Goal: Download file/media

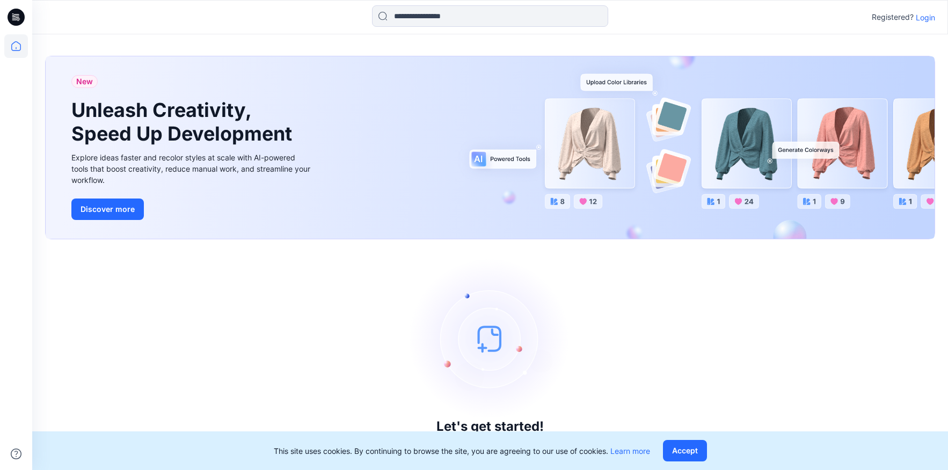
click at [930, 21] on p "Login" at bounding box center [925, 17] width 19 height 11
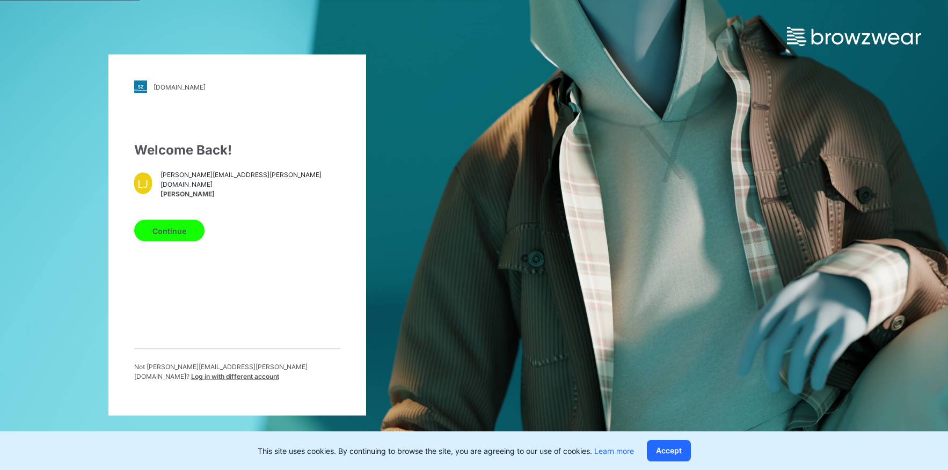
click at [299, 225] on div "Continue" at bounding box center [237, 229] width 206 height 26
click at [160, 232] on button "Continue" at bounding box center [169, 230] width 70 height 21
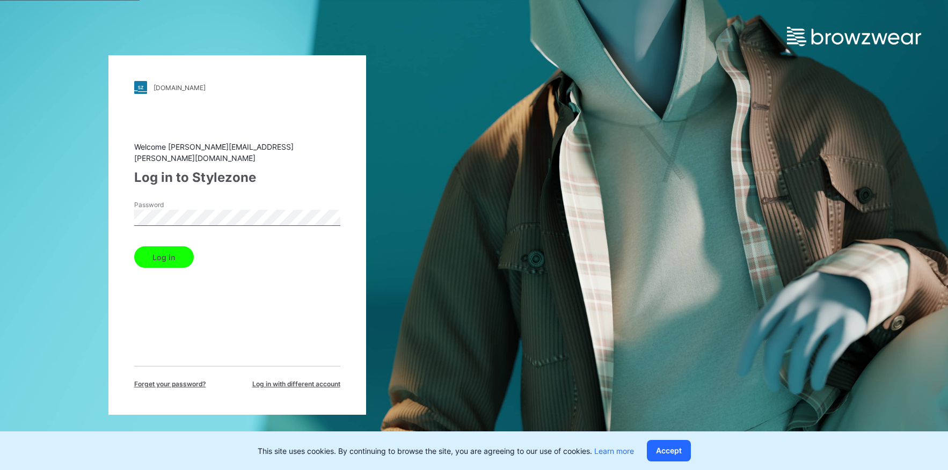
click at [152, 250] on button "Log in" at bounding box center [164, 256] width 60 height 21
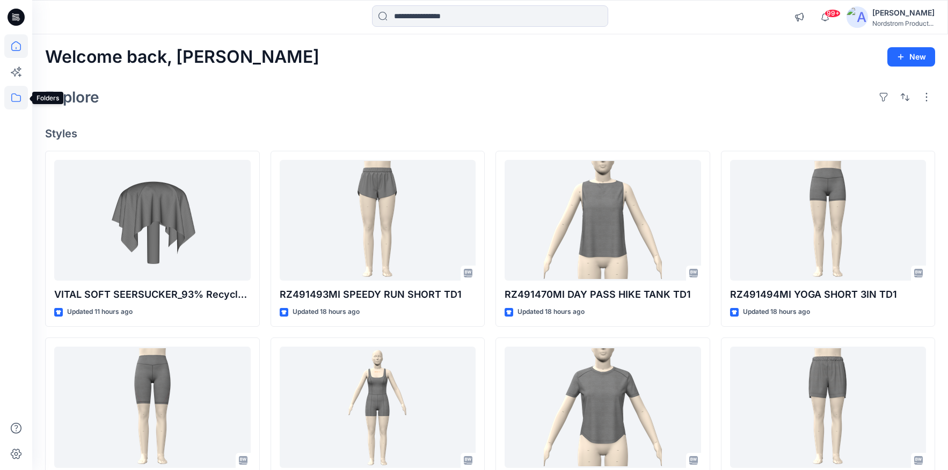
click at [17, 99] on icon at bounding box center [16, 98] width 24 height 24
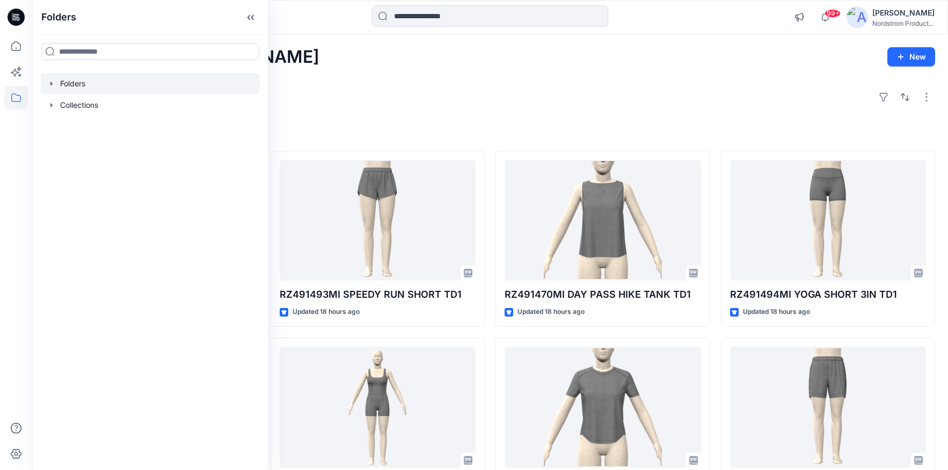
click at [80, 84] on div at bounding box center [150, 83] width 219 height 21
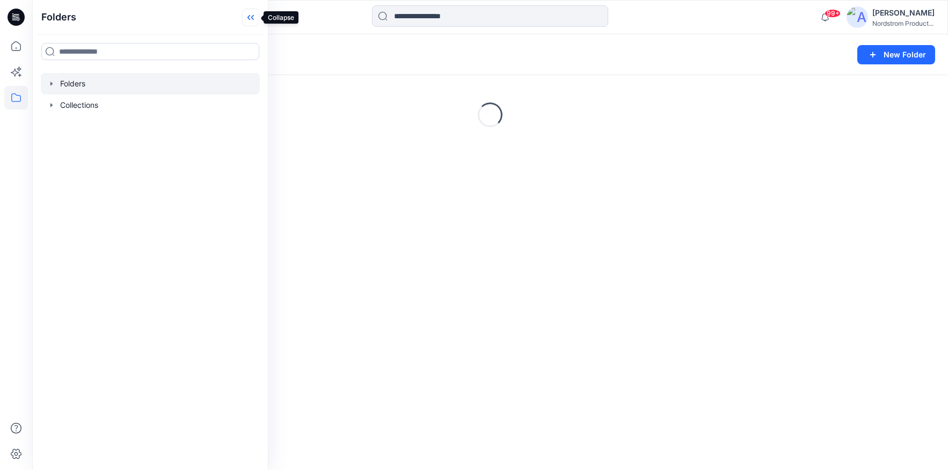
click at [259, 14] on icon at bounding box center [250, 18] width 17 height 18
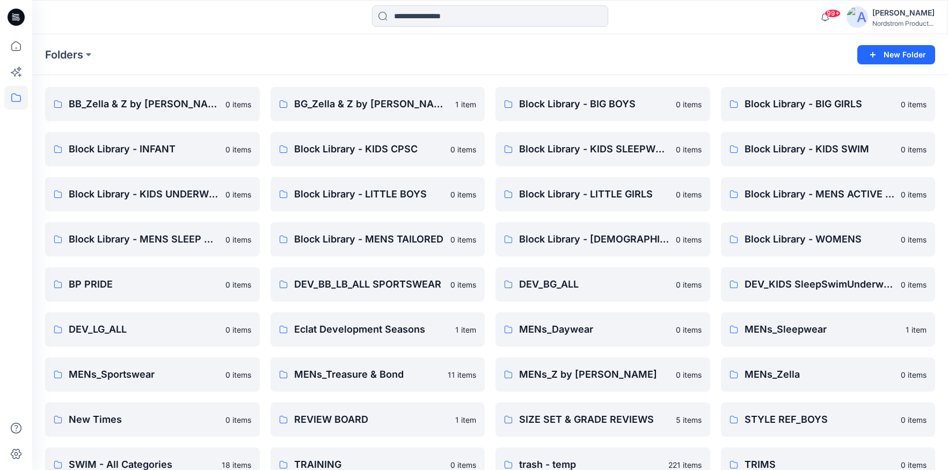
scroll to position [33, 0]
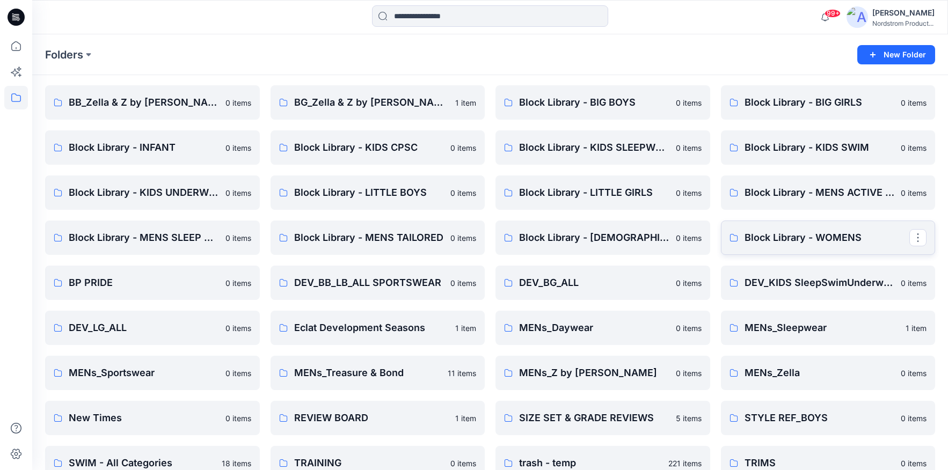
click at [822, 242] on p "Block Library - WOMENS" at bounding box center [826, 237] width 165 height 15
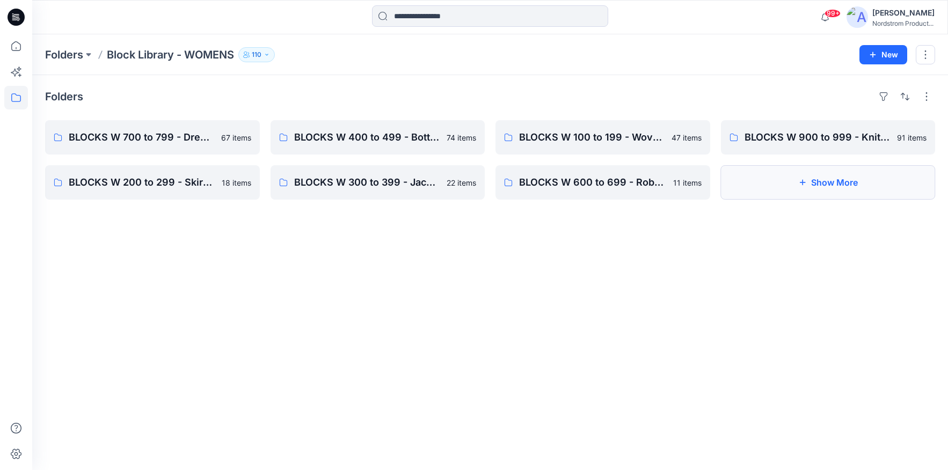
click at [785, 185] on button "Show More" at bounding box center [828, 182] width 215 height 34
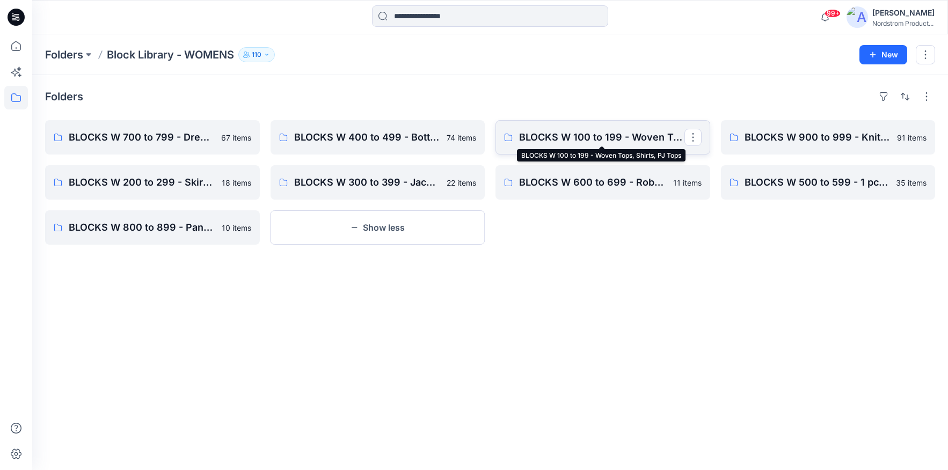
click at [631, 132] on p "BLOCKS W 100 to 199 - Woven Tops, Shirts, PJ Tops" at bounding box center [601, 137] width 165 height 15
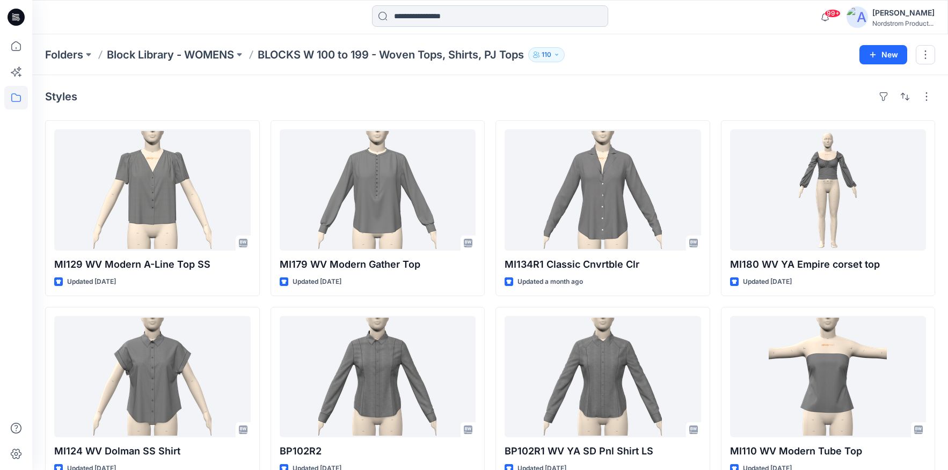
click at [409, 19] on input at bounding box center [490, 15] width 236 height 21
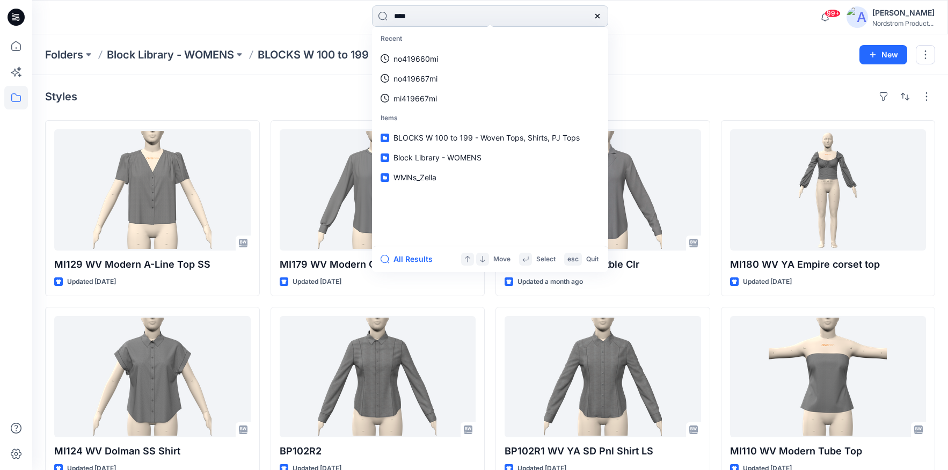
type input "*****"
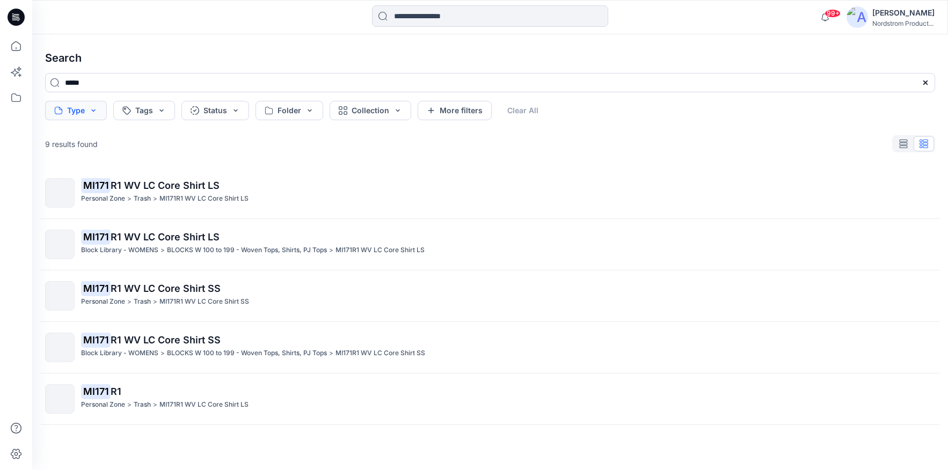
click at [85, 108] on button "Type" at bounding box center [76, 110] width 62 height 19
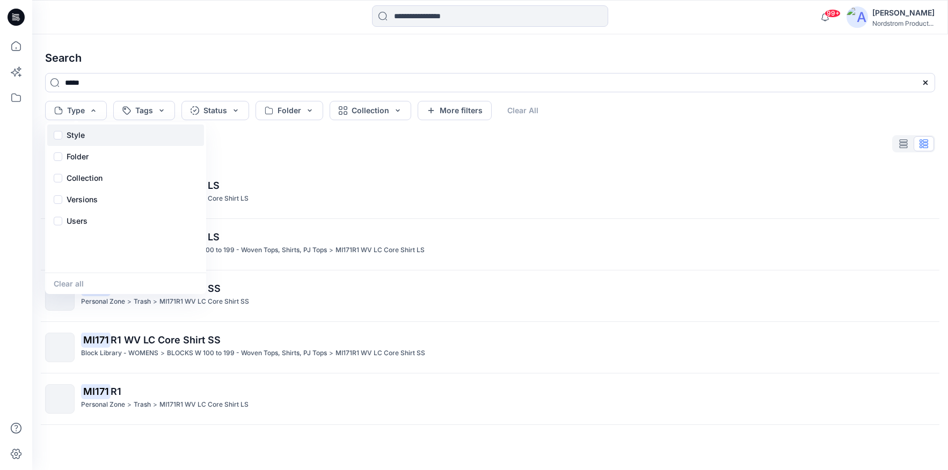
click at [72, 140] on p "Style" at bounding box center [76, 135] width 18 height 13
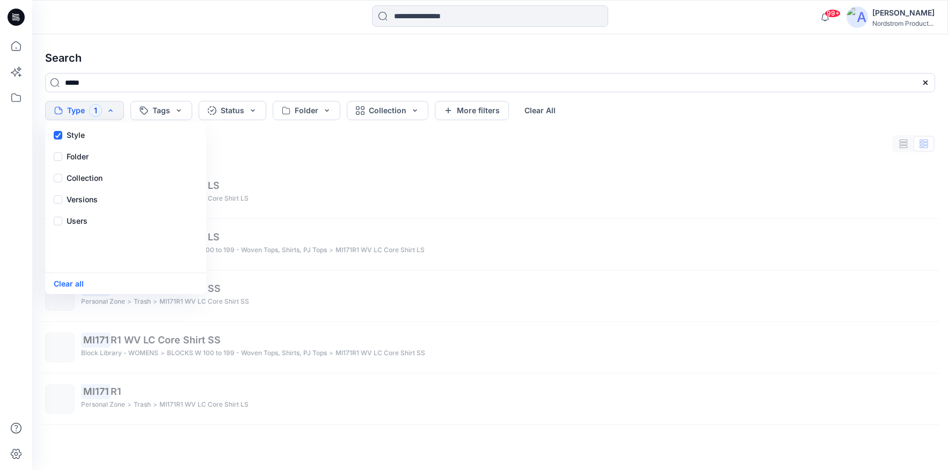
click at [379, 153] on div "9 results found" at bounding box center [489, 143] width 907 height 21
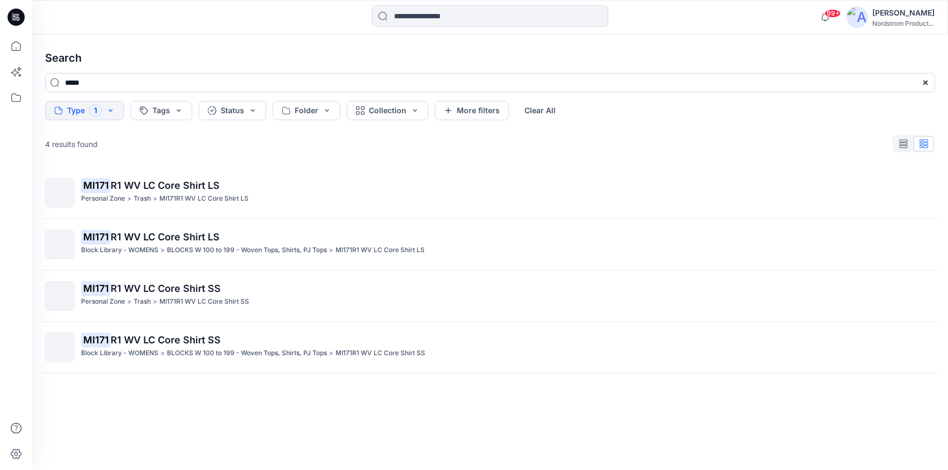
click at [19, 17] on icon at bounding box center [16, 17] width 17 height 17
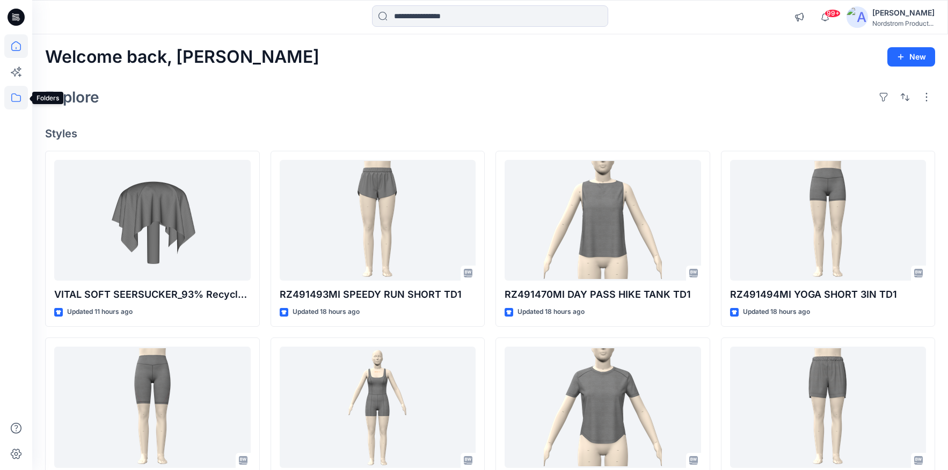
click at [18, 92] on icon at bounding box center [16, 98] width 24 height 24
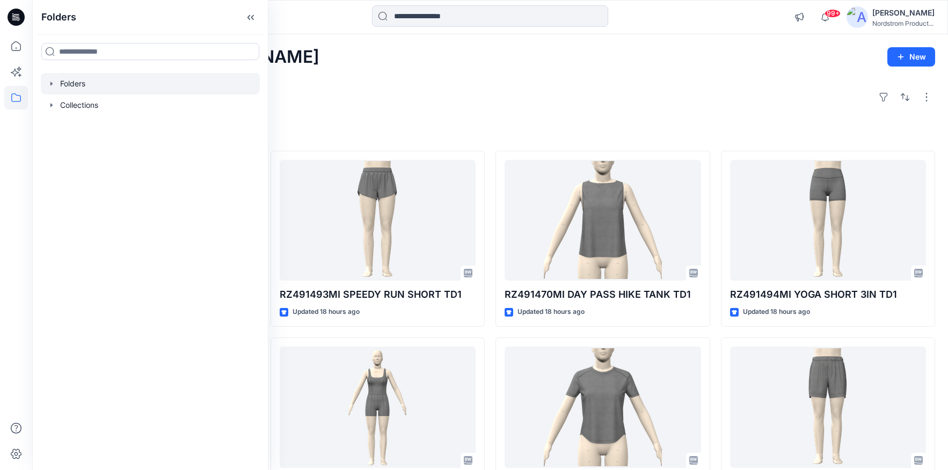
click at [56, 77] on div at bounding box center [150, 83] width 219 height 21
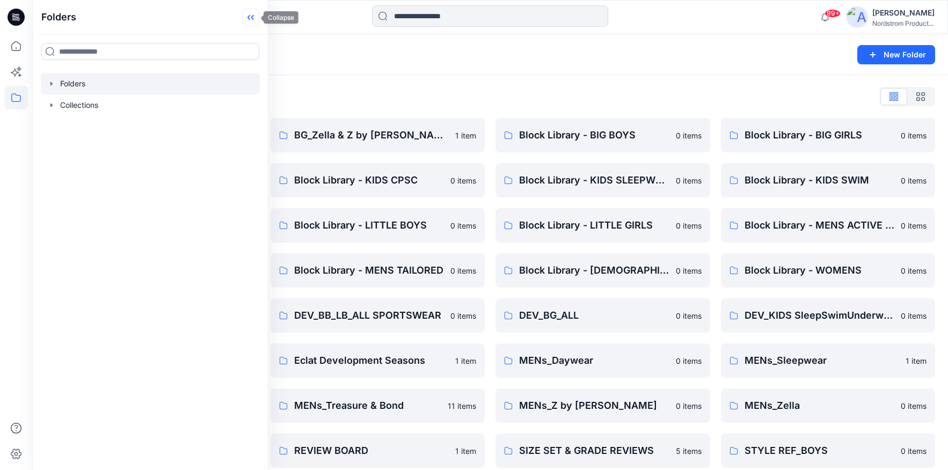
click at [243, 14] on icon at bounding box center [250, 18] width 17 height 18
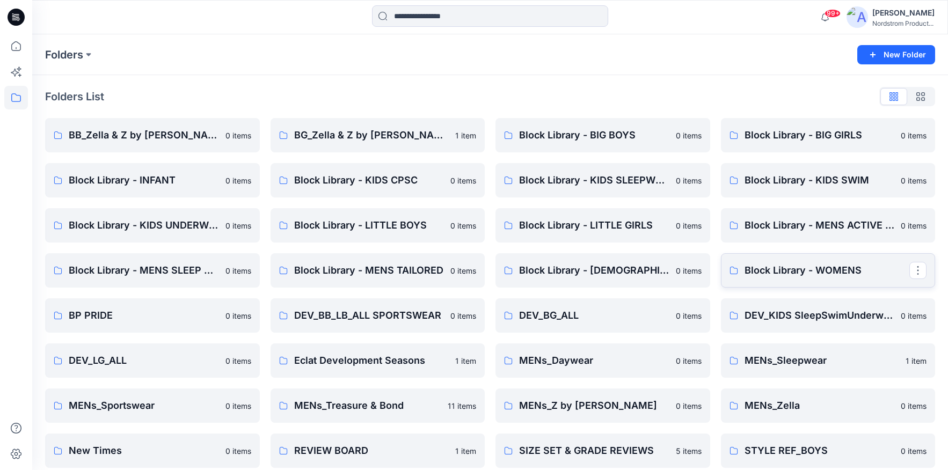
click at [852, 276] on p "Block Library - WOMENS" at bounding box center [826, 270] width 165 height 15
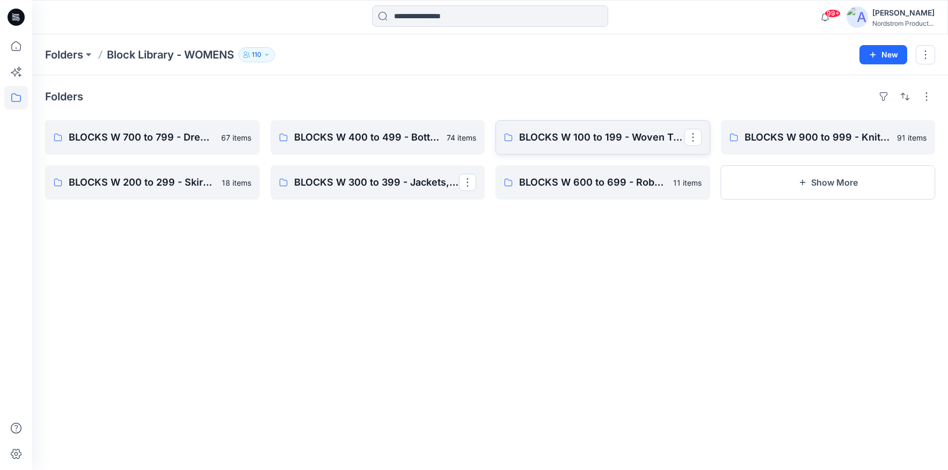
click at [576, 147] on link "BLOCKS W 100 to 199 - Woven Tops, Shirts, PJ Tops" at bounding box center [602, 137] width 215 height 34
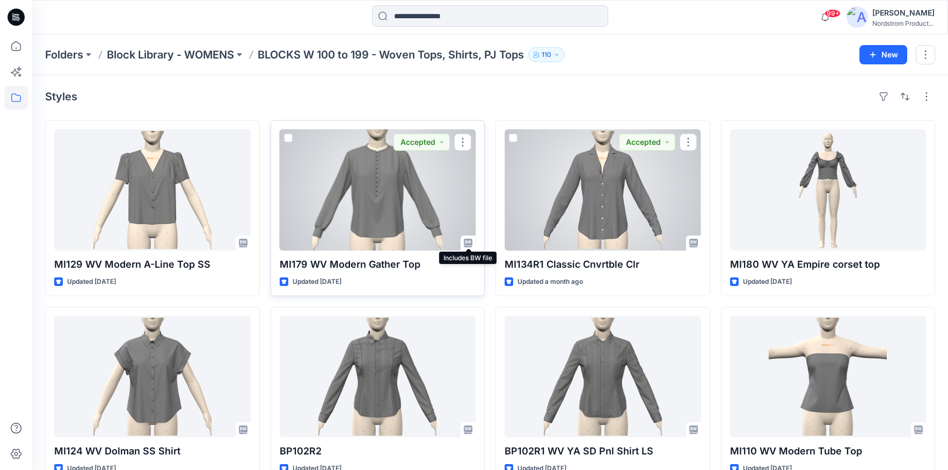
scroll to position [3, 0]
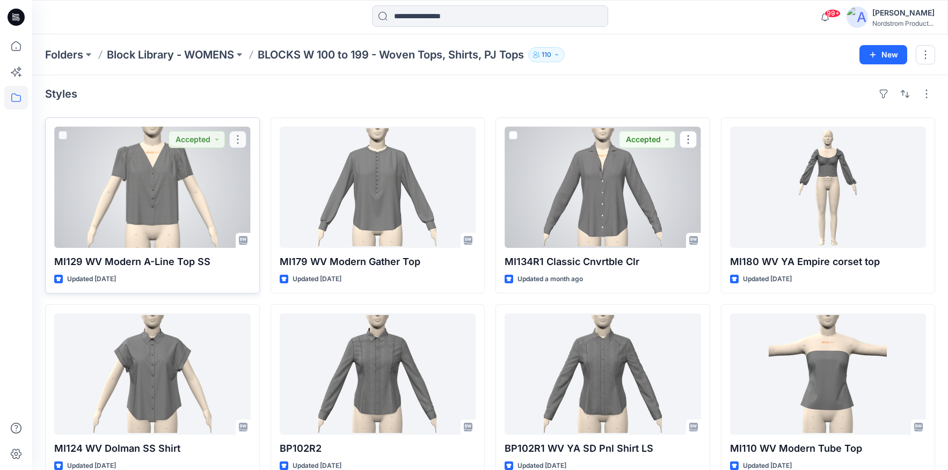
click at [201, 185] on div at bounding box center [152, 187] width 196 height 121
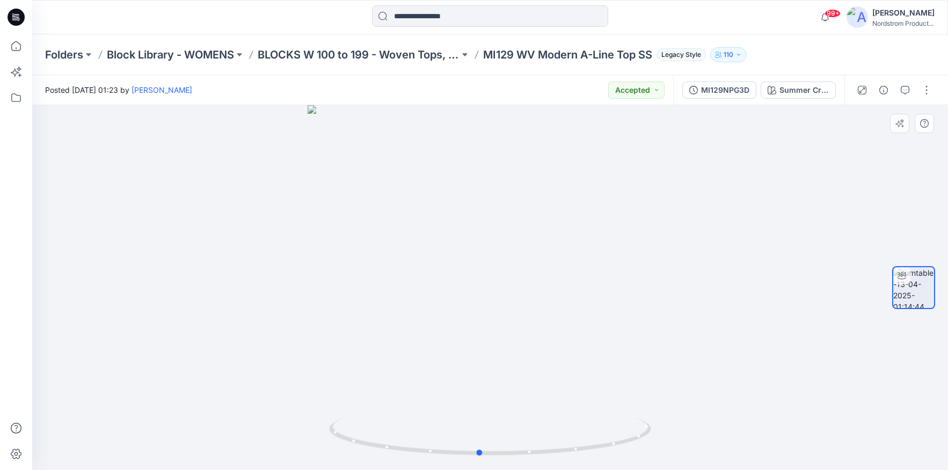
drag, startPoint x: 521, startPoint y: 264, endPoint x: 513, endPoint y: 269, distance: 9.2
click at [513, 269] on div at bounding box center [490, 287] width 916 height 365
click at [719, 87] on div "MI129NPG3D" at bounding box center [725, 90] width 48 height 12
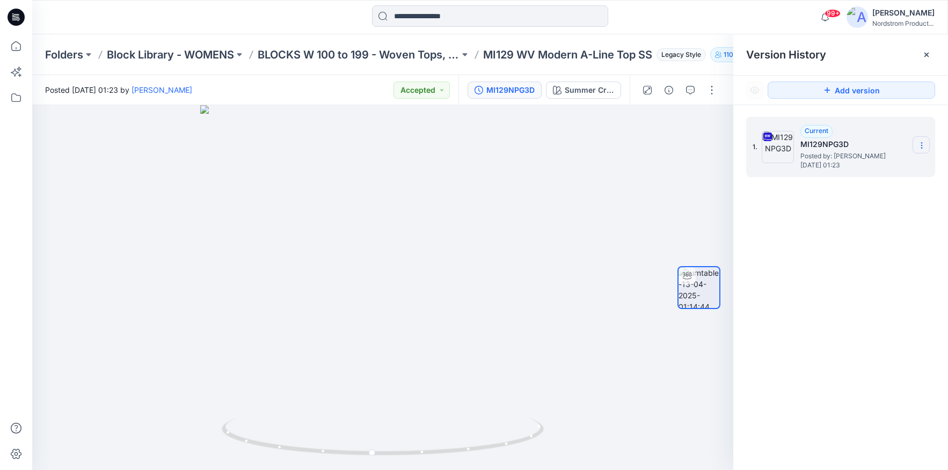
click at [916, 148] on section at bounding box center [920, 144] width 17 height 17
click at [926, 56] on icon at bounding box center [926, 54] width 9 height 9
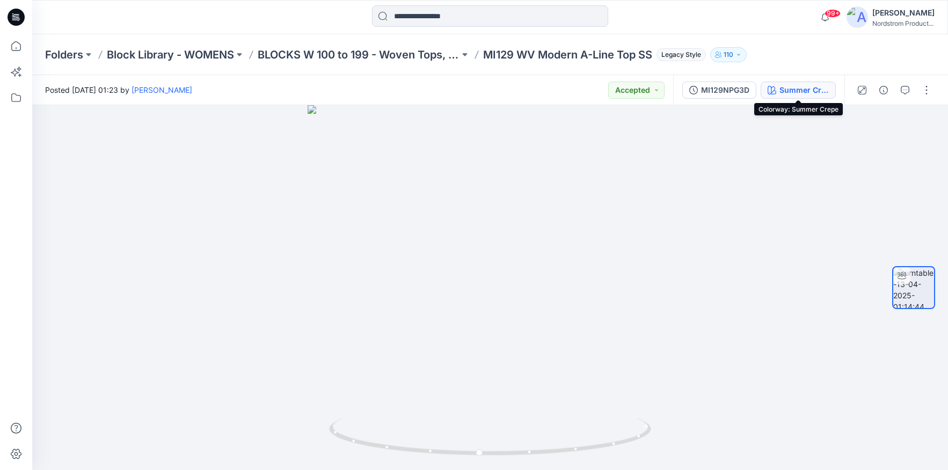
click at [792, 91] on div "Summer Crepe" at bounding box center [803, 90] width 49 height 12
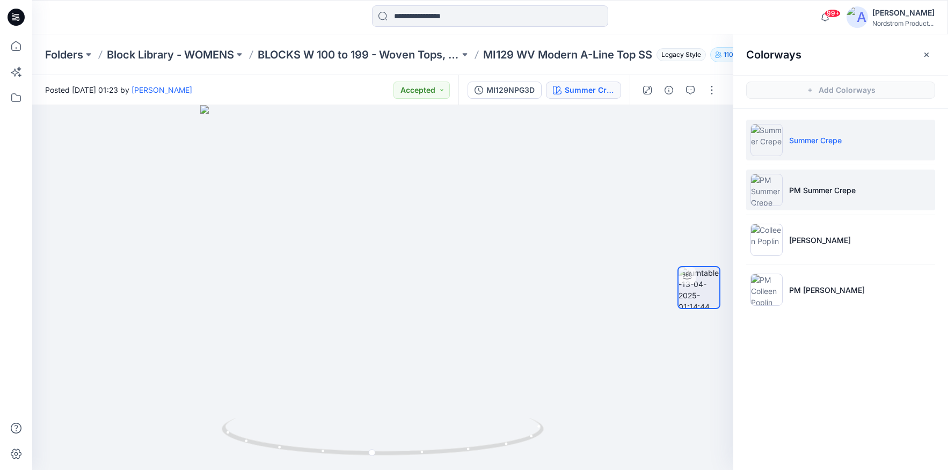
click at [846, 172] on li "PM Summer Crepe" at bounding box center [840, 190] width 189 height 41
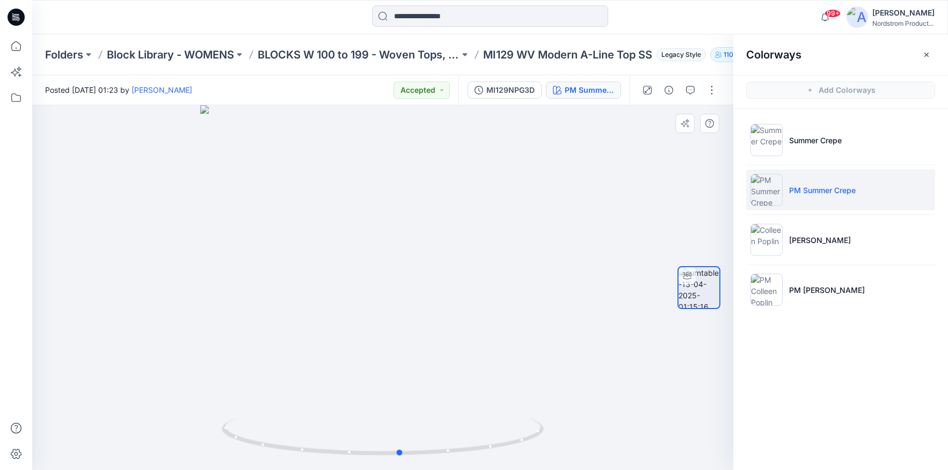
drag, startPoint x: 432, startPoint y: 289, endPoint x: 450, endPoint y: 282, distance: 18.8
click at [450, 282] on div at bounding box center [382, 287] width 701 height 365
drag, startPoint x: 345, startPoint y: 269, endPoint x: 358, endPoint y: 267, distance: 13.6
click at [358, 267] on div at bounding box center [382, 287] width 701 height 365
drag, startPoint x: 475, startPoint y: 260, endPoint x: 308, endPoint y: 252, distance: 167.1
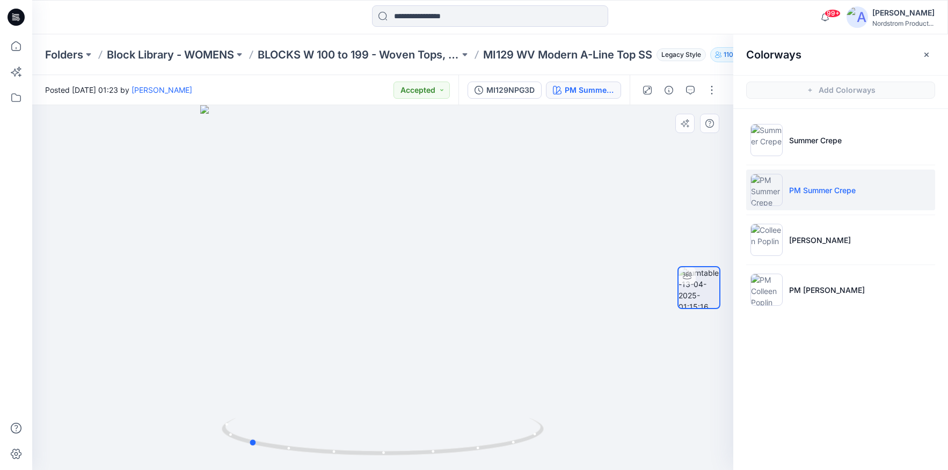
click at [308, 252] on div at bounding box center [382, 287] width 701 height 365
drag, startPoint x: 423, startPoint y: 271, endPoint x: 565, endPoint y: 258, distance: 142.3
click at [565, 258] on div at bounding box center [382, 287] width 701 height 365
click at [926, 54] on icon "button" at bounding box center [926, 54] width 9 height 9
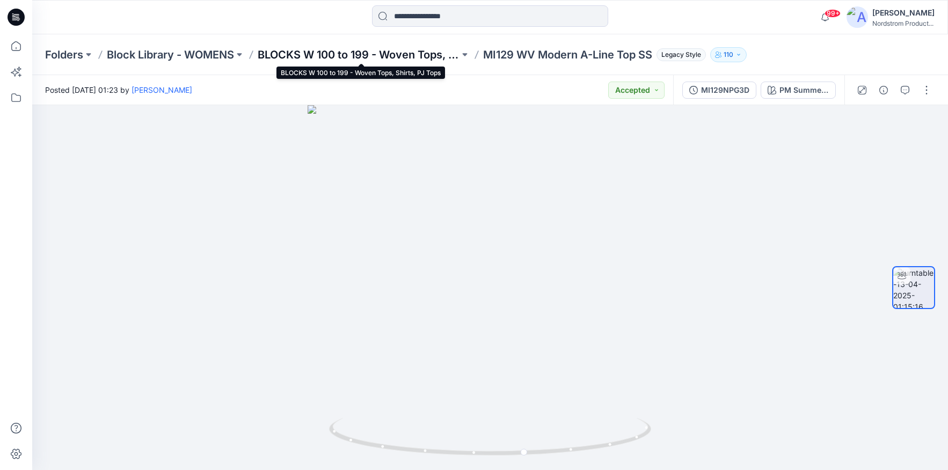
click at [332, 53] on p "BLOCKS W 100 to 199 - Woven Tops, Shirts, PJ Tops" at bounding box center [359, 54] width 202 height 15
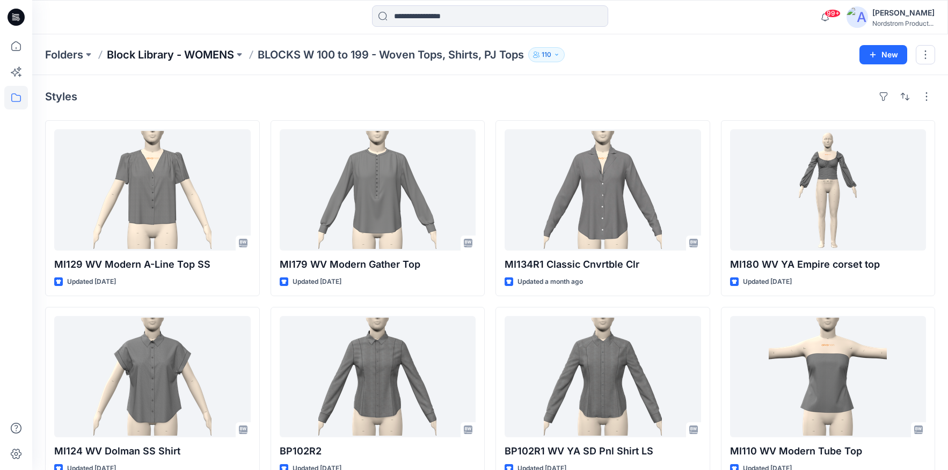
click at [165, 52] on p "Block Library - WOMENS" at bounding box center [170, 54] width 127 height 15
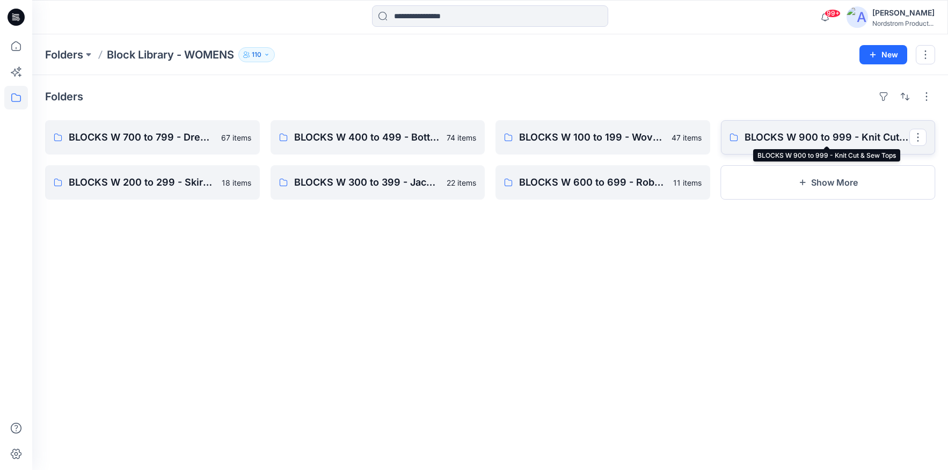
click at [764, 132] on p "BLOCKS W 900 to 999 - Knit Cut & Sew Tops" at bounding box center [826, 137] width 165 height 15
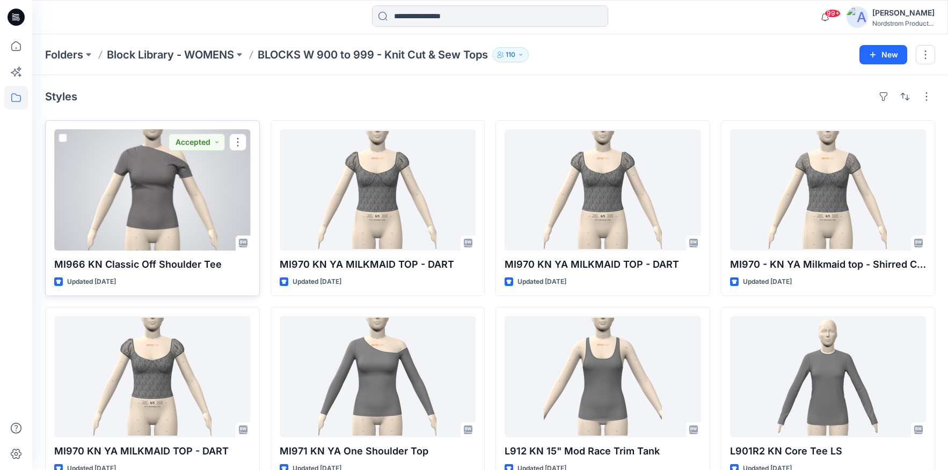
scroll to position [2, 0]
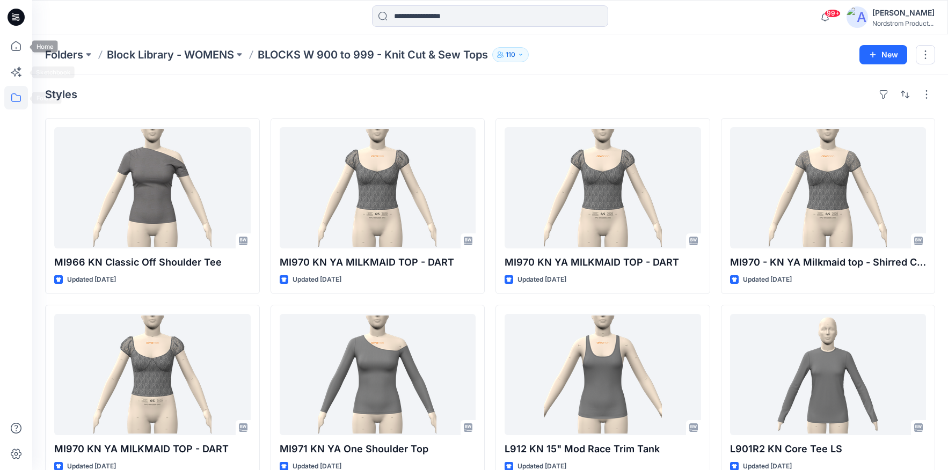
click at [18, 100] on icon at bounding box center [16, 98] width 24 height 24
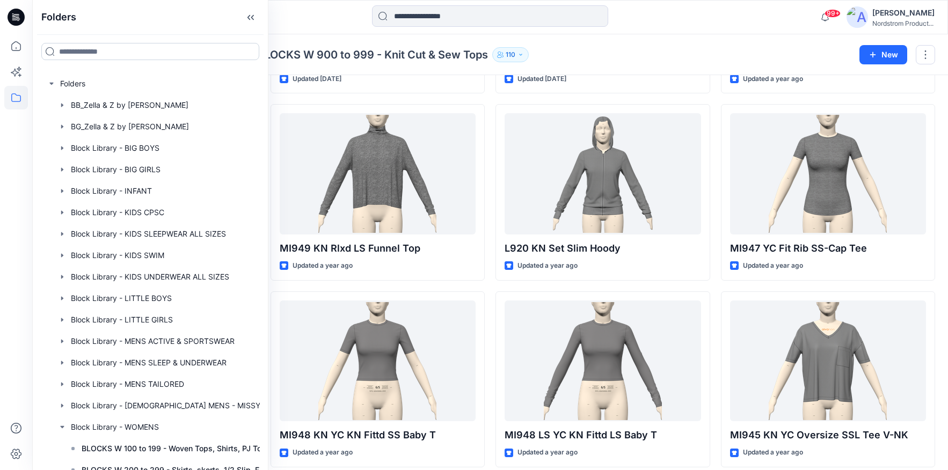
scroll to position [1323, 0]
click at [86, 50] on input at bounding box center [150, 51] width 218 height 17
type input "******"
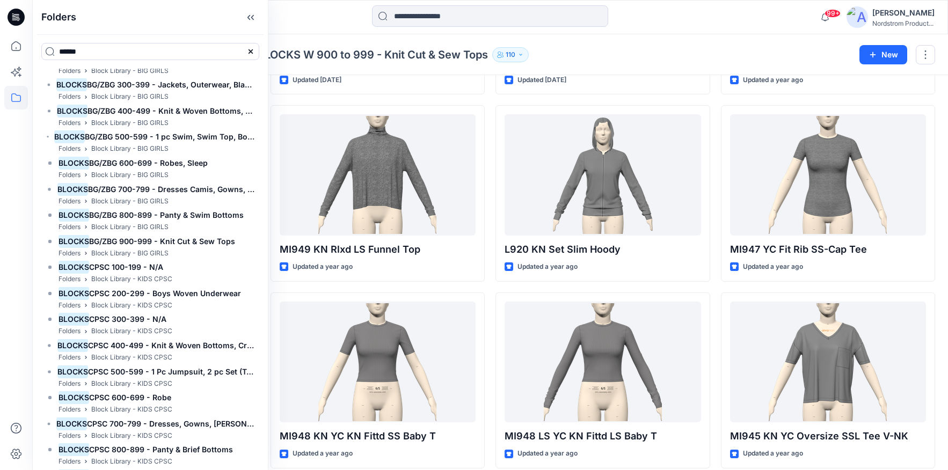
scroll to position [0, 0]
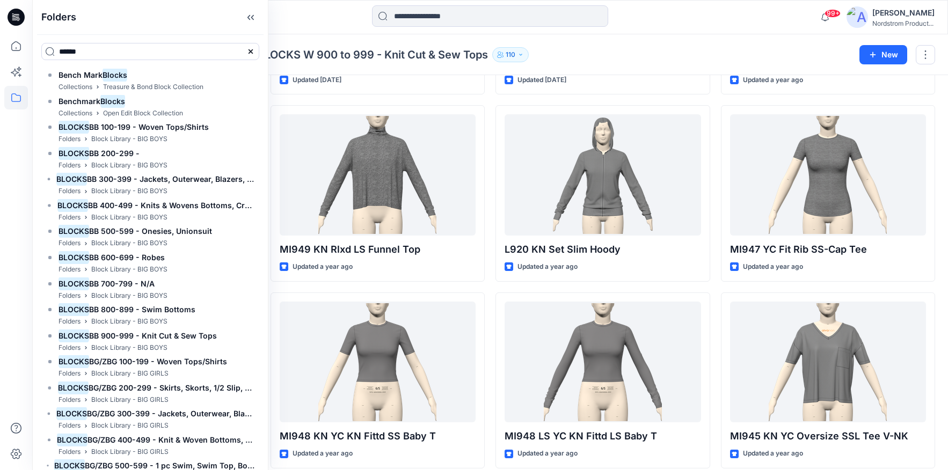
click at [253, 54] on icon at bounding box center [250, 51] width 9 height 9
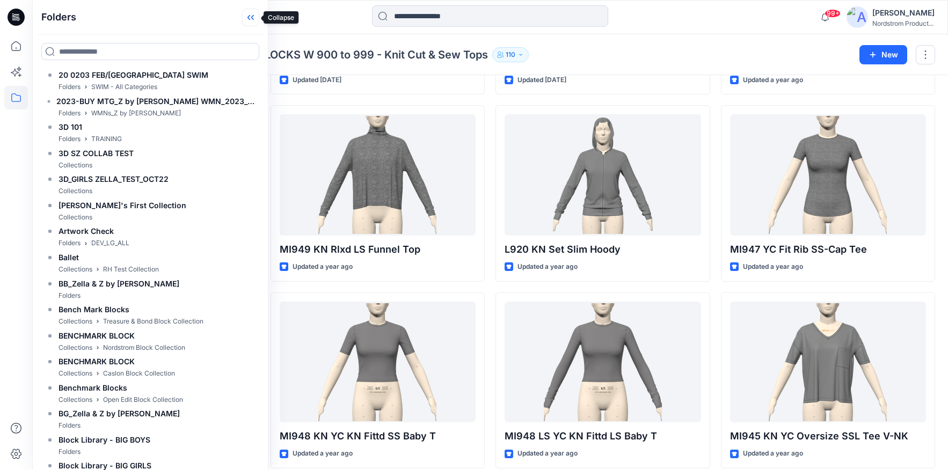
click at [257, 14] on icon at bounding box center [250, 18] width 17 height 18
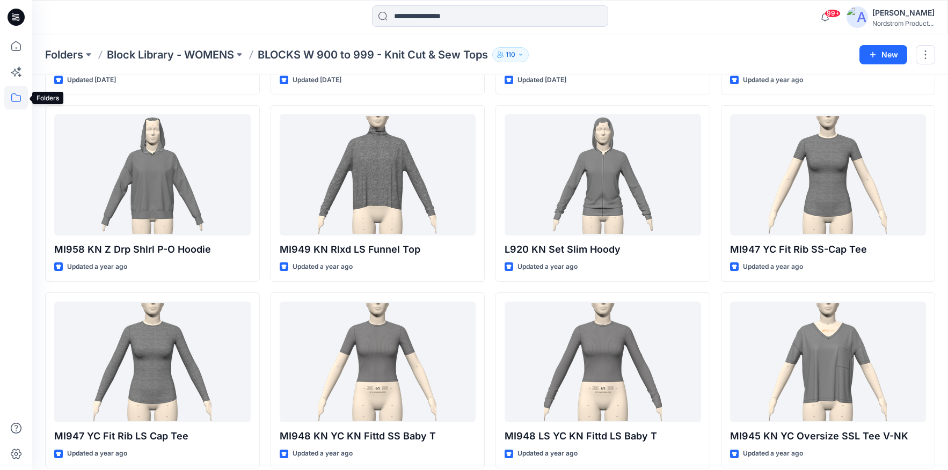
click at [19, 98] on icon at bounding box center [16, 98] width 24 height 24
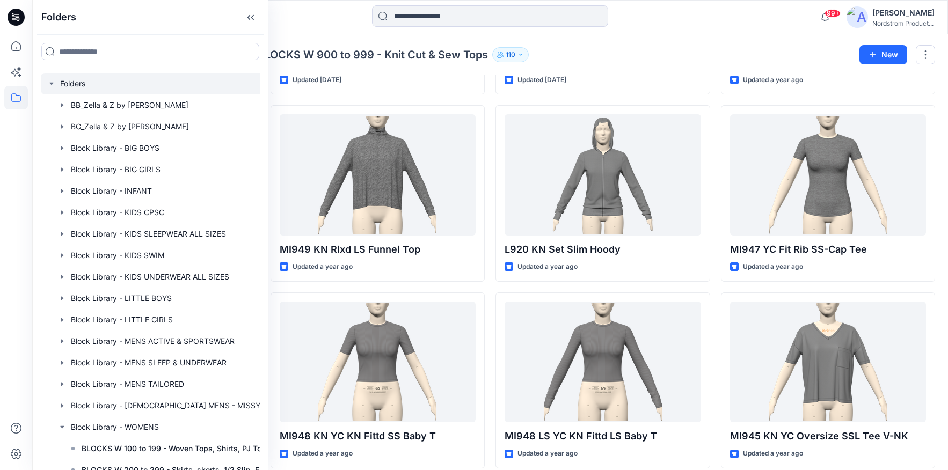
click at [61, 83] on div at bounding box center [170, 83] width 258 height 21
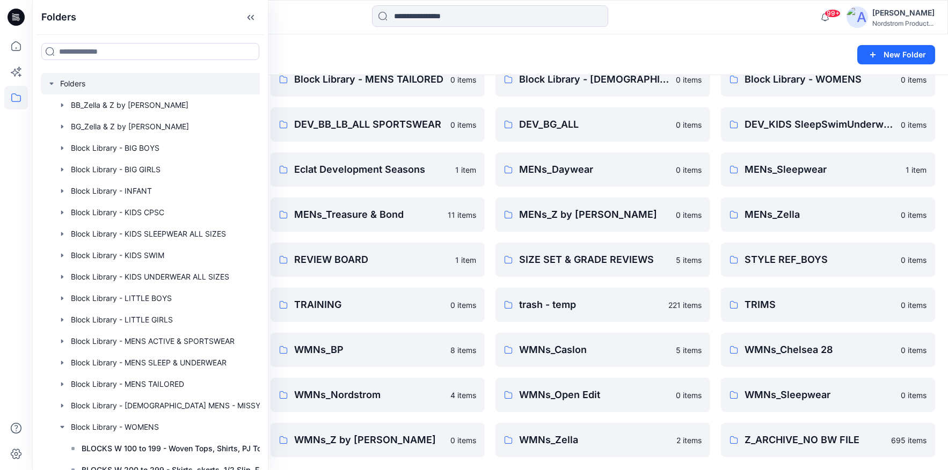
scroll to position [191, 0]
click at [48, 85] on icon "button" at bounding box center [51, 83] width 9 height 9
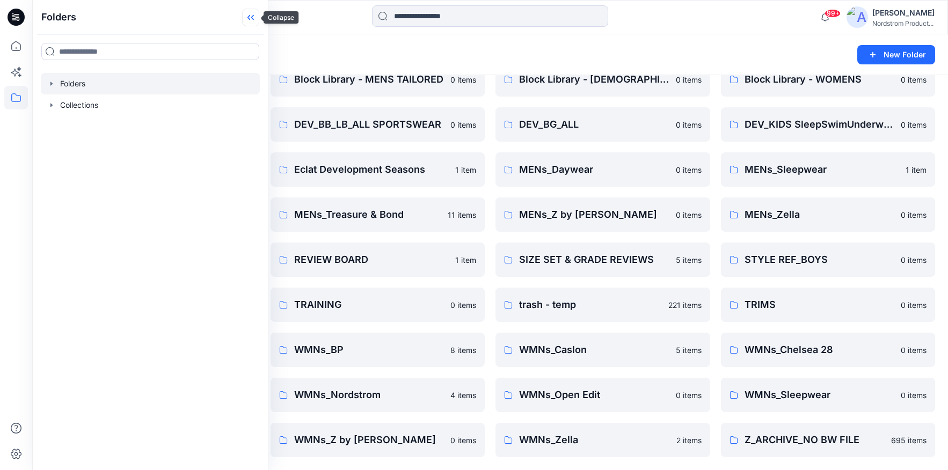
click at [246, 16] on icon at bounding box center [250, 18] width 17 height 18
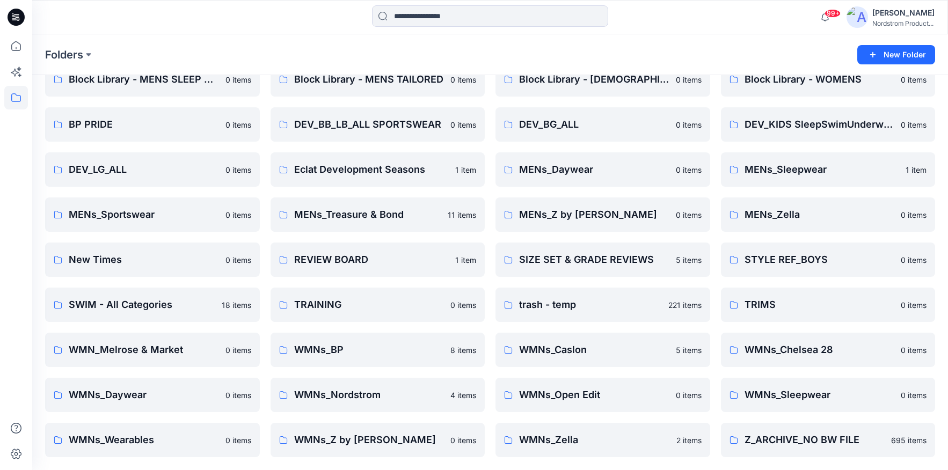
click at [339, 24] on div at bounding box center [490, 17] width 458 height 24
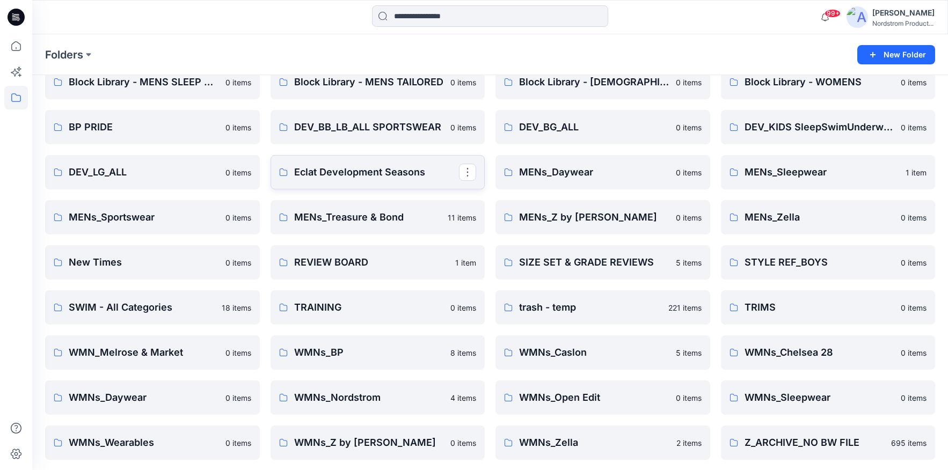
scroll to position [186, 0]
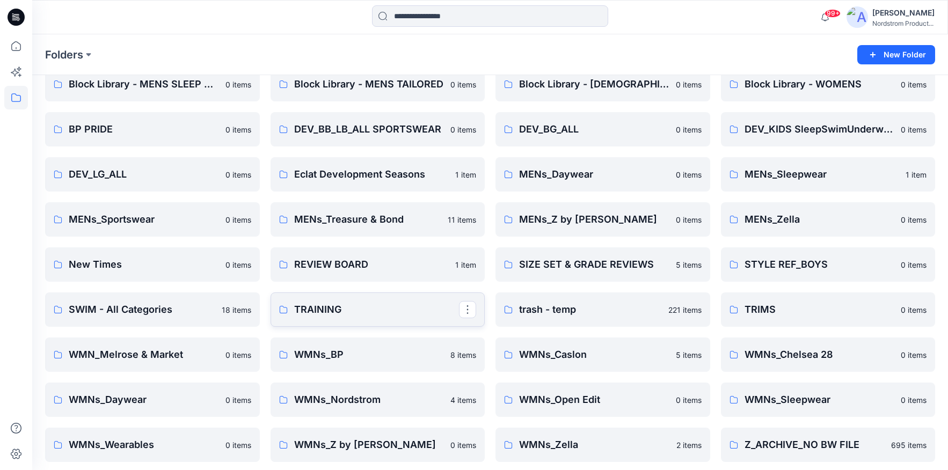
click at [376, 312] on p "TRAINING" at bounding box center [376, 309] width 165 height 15
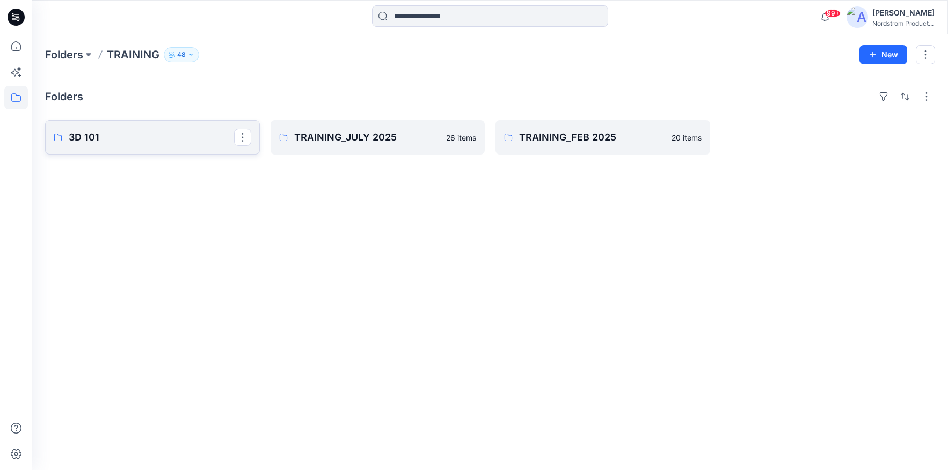
click at [132, 138] on p "3D 101" at bounding box center [151, 137] width 165 height 15
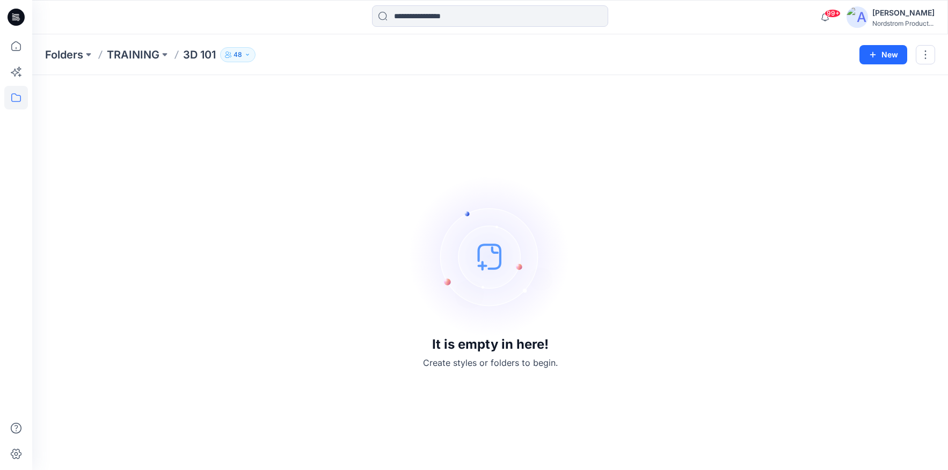
click at [394, 56] on div "Folders TRAINING 3D 101 48" at bounding box center [448, 54] width 806 height 15
click at [233, 54] on button "48" at bounding box center [237, 54] width 35 height 15
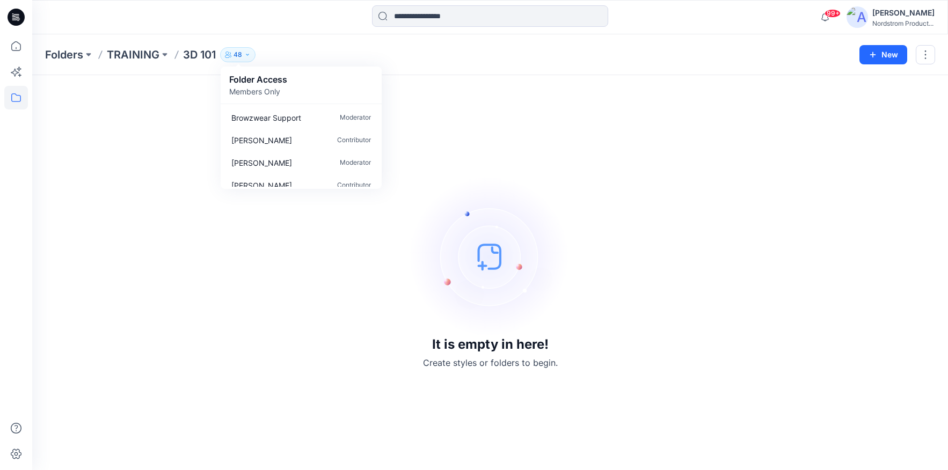
click at [621, 61] on div "Folders TRAINING 3D 101 48 Folder Access Members Only Browzwear Support Moderat…" at bounding box center [448, 54] width 806 height 15
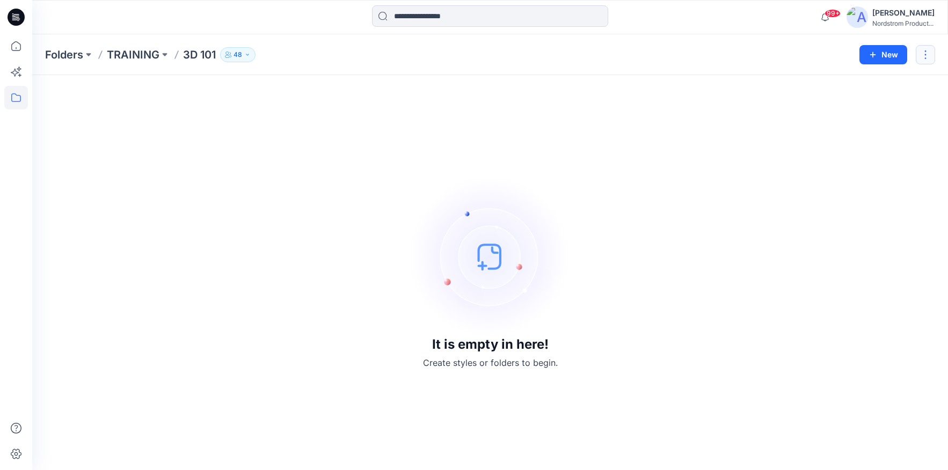
click at [934, 53] on button "button" at bounding box center [925, 54] width 19 height 19
click at [849, 81] on p "Edit" at bounding box center [842, 80] width 13 height 11
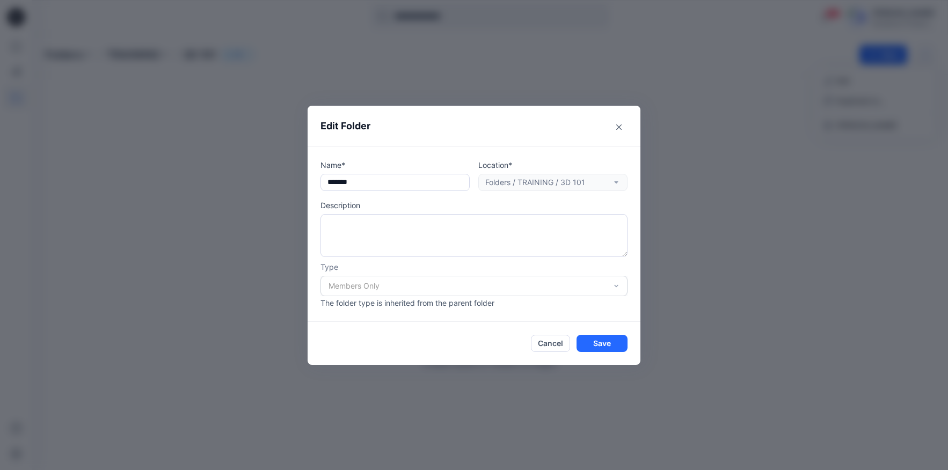
drag, startPoint x: 557, startPoint y: 345, endPoint x: 500, endPoint y: 277, distance: 88.8
click at [557, 345] on button "Cancel" at bounding box center [550, 343] width 39 height 17
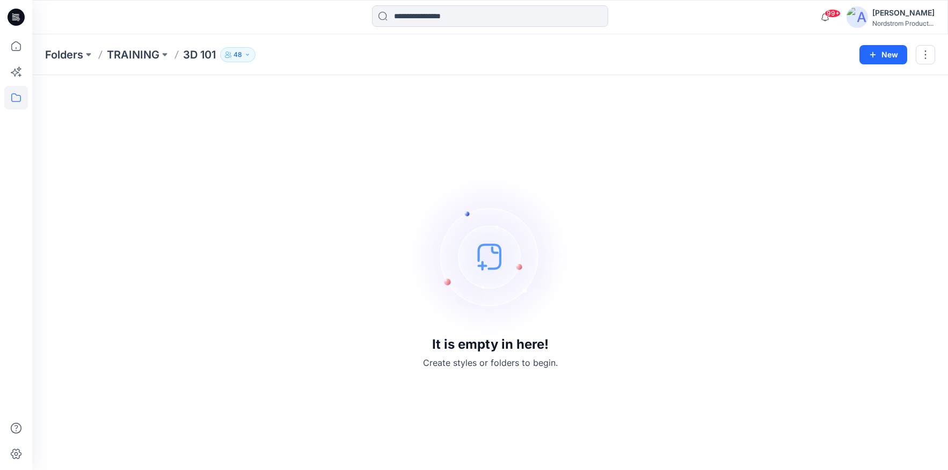
click at [246, 60] on button "48" at bounding box center [237, 54] width 35 height 15
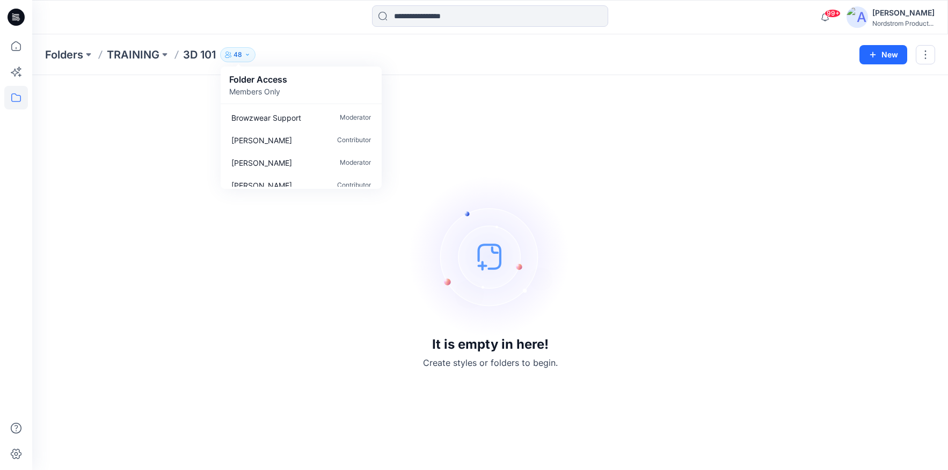
click at [230, 54] on icon "button" at bounding box center [230, 53] width 2 height 3
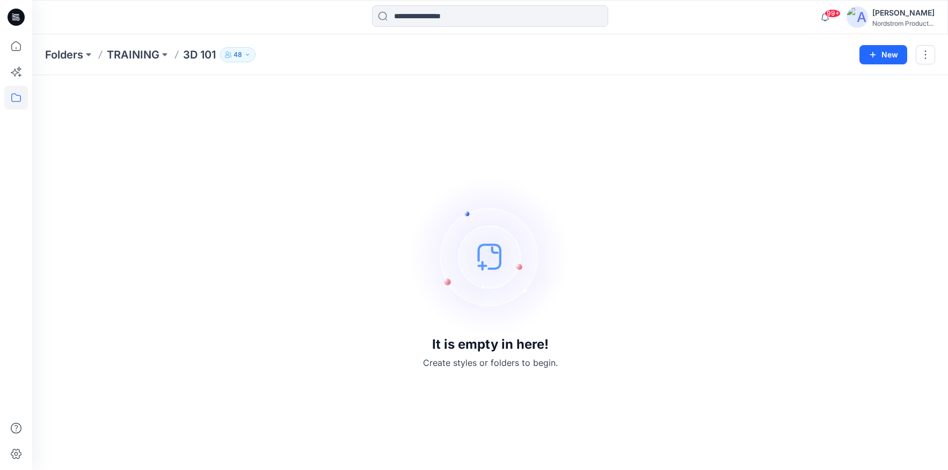
click at [366, 53] on div "Folders TRAINING 3D 101 48 Folder Access Members Only Browzwear Support Moderat…" at bounding box center [448, 54] width 806 height 15
click at [249, 50] on button "48" at bounding box center [237, 54] width 35 height 15
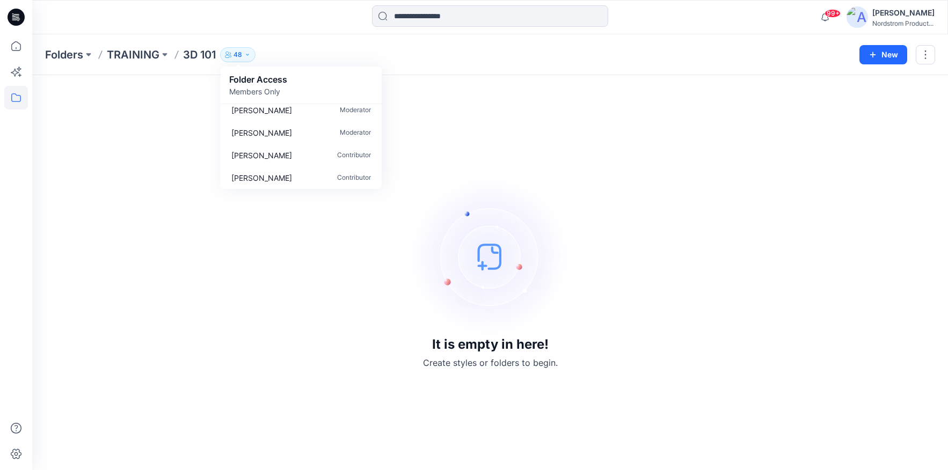
scroll to position [765, 0]
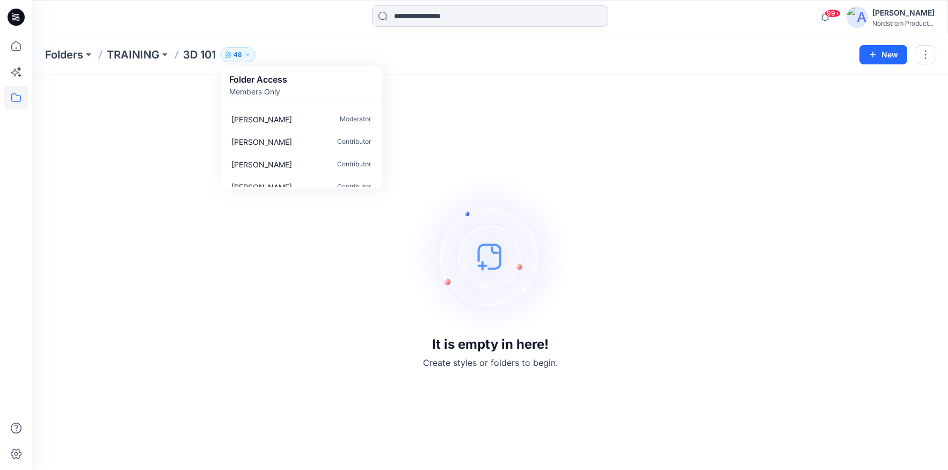
click at [226, 52] on icon "button" at bounding box center [226, 53] width 3 height 3
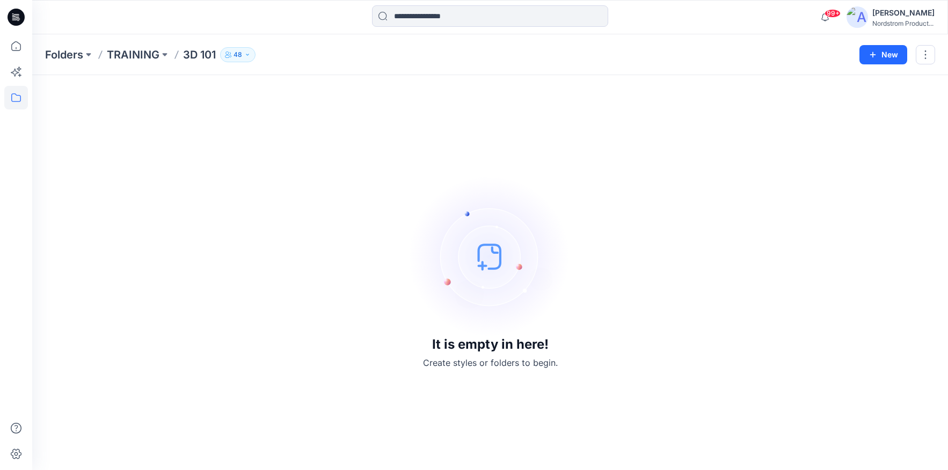
click at [233, 54] on p "48" at bounding box center [237, 55] width 9 height 12
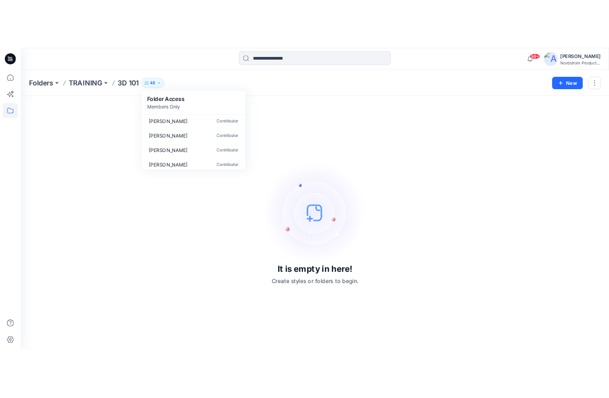
scroll to position [1001, 0]
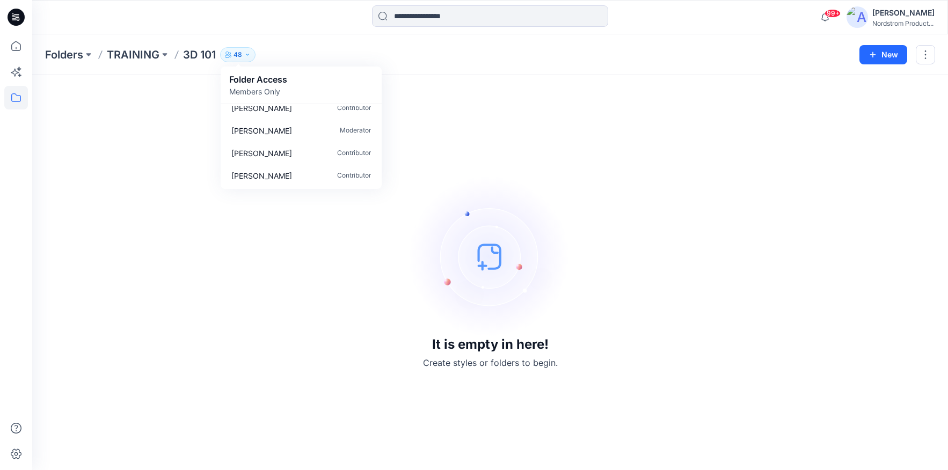
click at [275, 56] on div "Folders TRAINING 3D 101 48 Folder Access Members Only Browzwear Support Moderat…" at bounding box center [448, 54] width 806 height 15
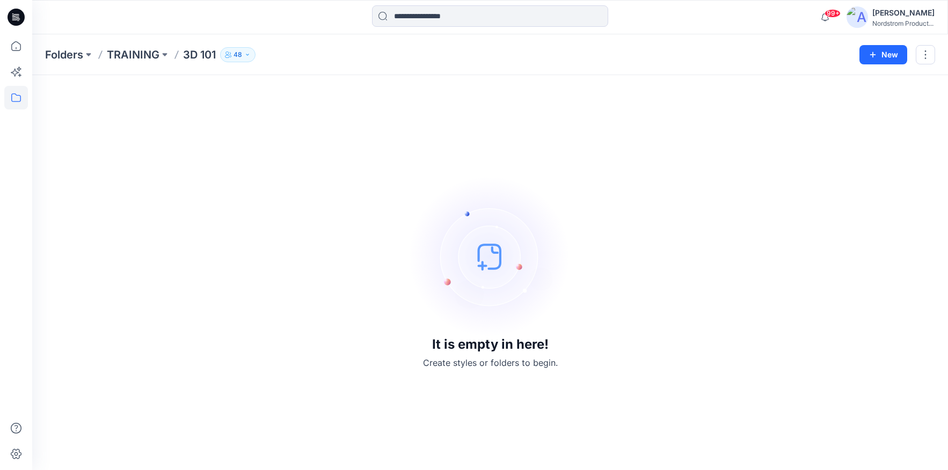
click at [231, 53] on icon "button" at bounding box center [230, 53] width 2 height 3
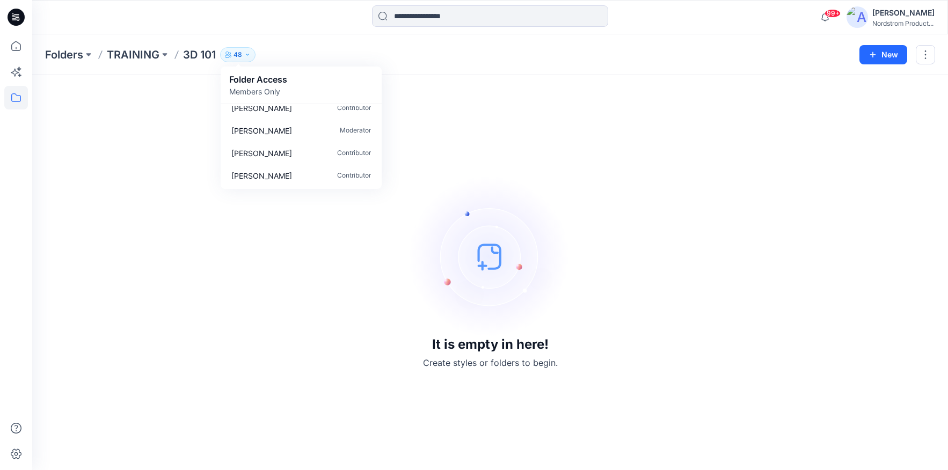
click at [280, 33] on div "99+ Notifications Eclat 3d Group shared VITAL SOFT SEERSUCKER_93% Recycled Nylo…" at bounding box center [490, 17] width 916 height 34
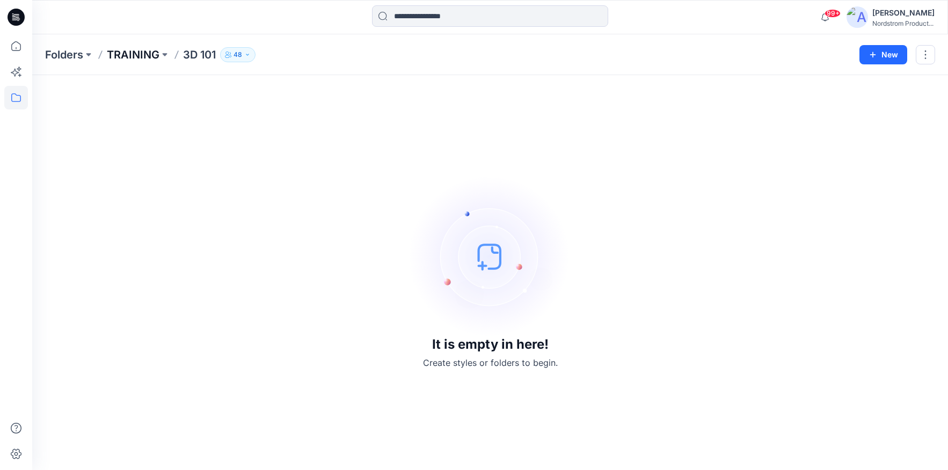
click at [138, 55] on p "TRAINING" at bounding box center [133, 54] width 53 height 15
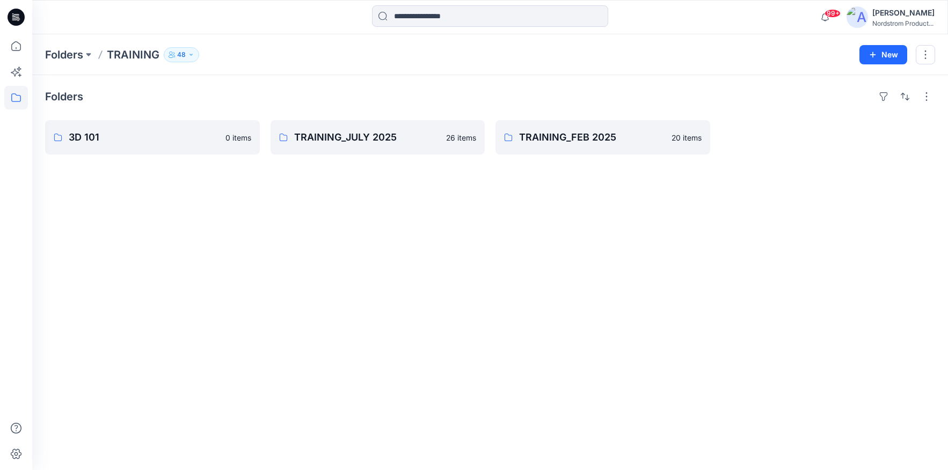
click at [279, 54] on div "Folders TRAINING 48 Folder Access Members Only Browzwear Support Moderator Jo B…" at bounding box center [448, 54] width 806 height 15
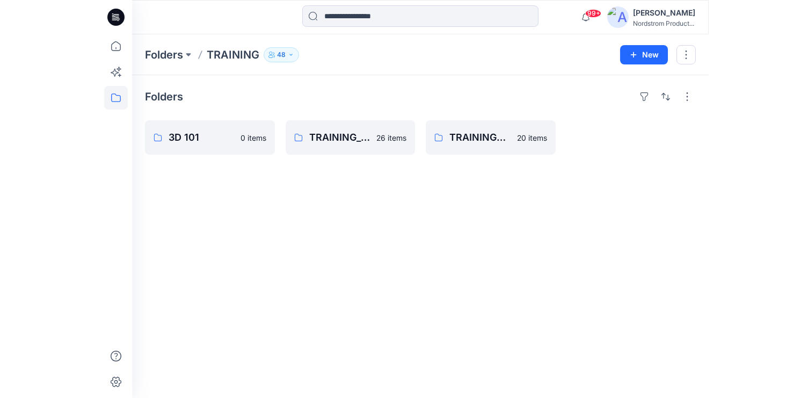
scroll to position [1001, 0]
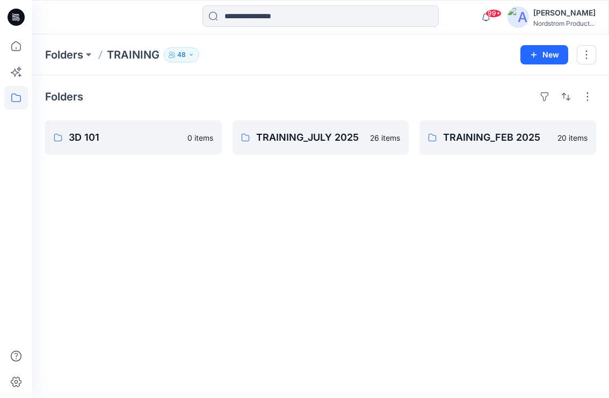
click at [11, 13] on icon at bounding box center [16, 17] width 17 height 17
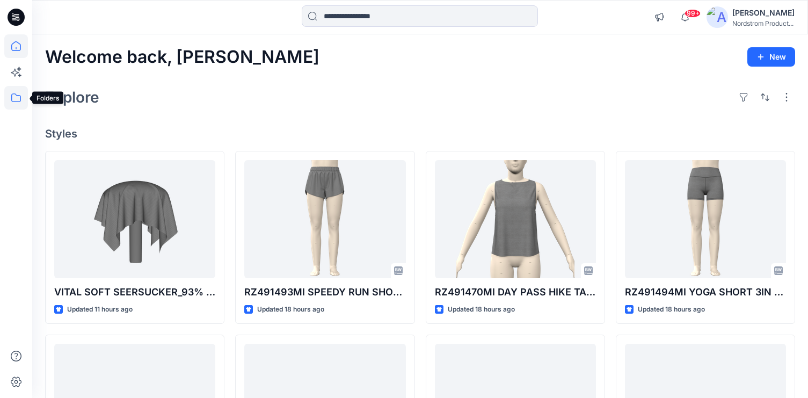
click at [13, 97] on icon at bounding box center [16, 98] width 24 height 24
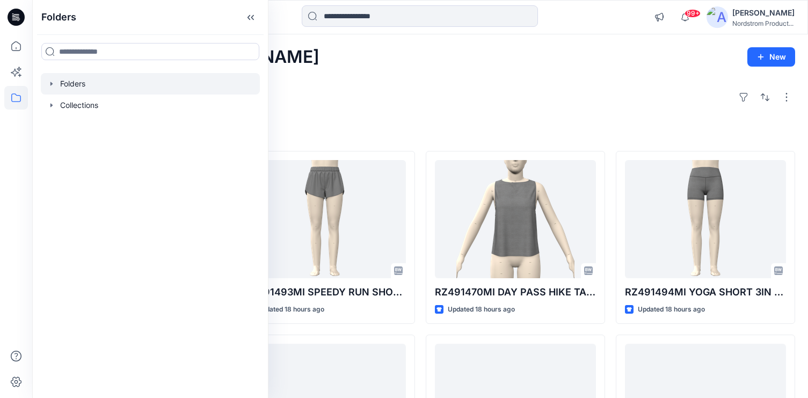
click at [81, 87] on div at bounding box center [150, 83] width 219 height 21
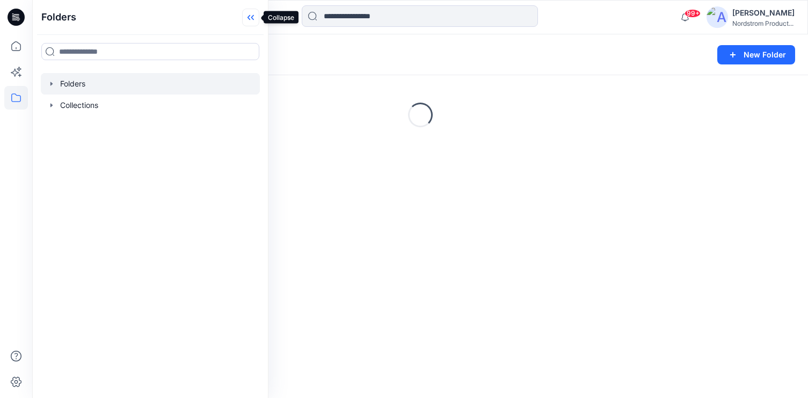
click at [251, 15] on icon at bounding box center [250, 18] width 17 height 18
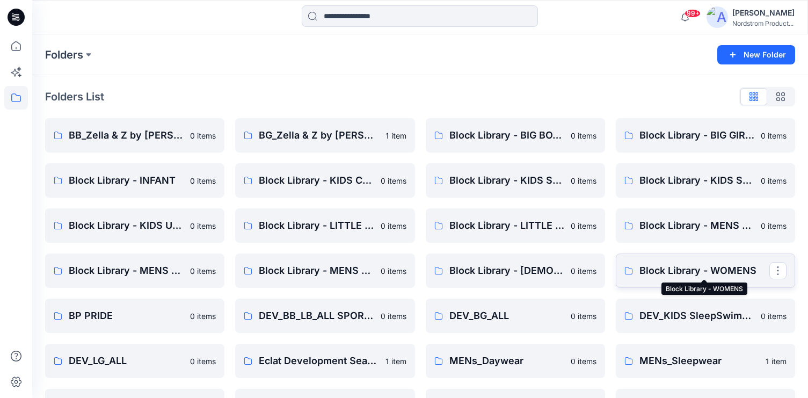
click at [681, 269] on p "Block Library - WOMENS" at bounding box center [704, 270] width 130 height 15
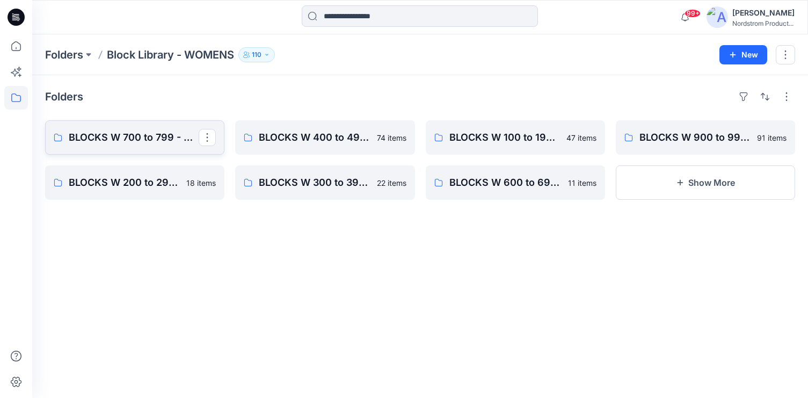
click at [149, 135] on p "BLOCKS W 700 to 799 - Dresses, Cami's, Gowns, Chemise" at bounding box center [134, 137] width 130 height 15
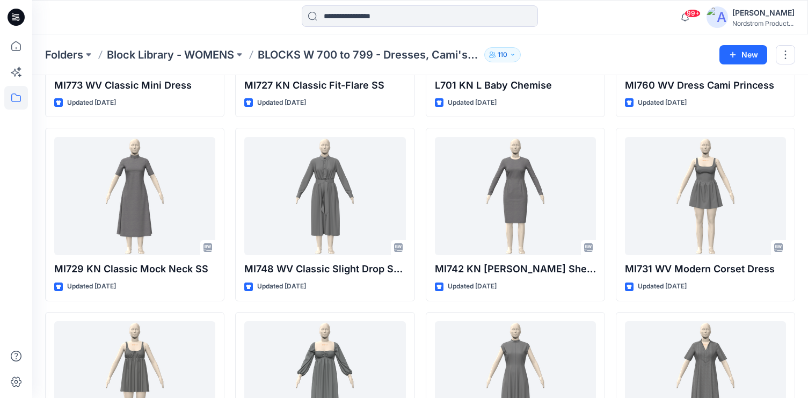
scroll to position [1100, 0]
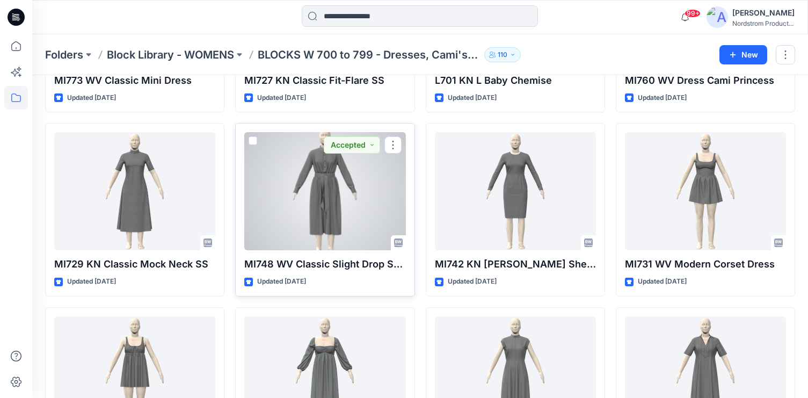
click at [315, 208] on div at bounding box center [324, 191] width 161 height 118
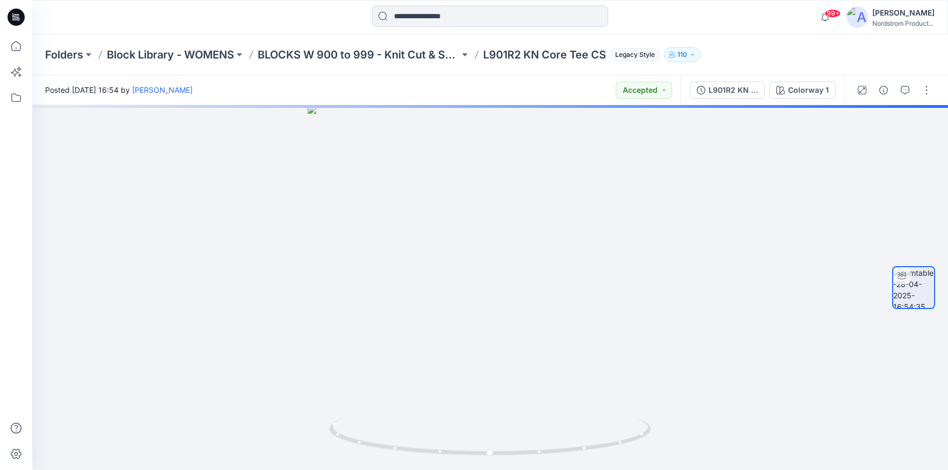
click at [792, 100] on div "L901R2 KN Core Tee CS Colorway 1" at bounding box center [763, 90] width 164 height 30
click at [794, 94] on div "Colorway 1" at bounding box center [808, 90] width 41 height 12
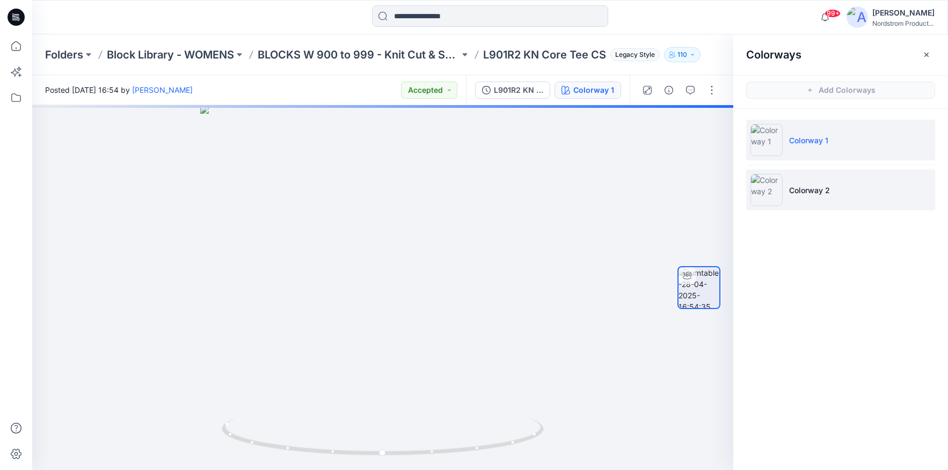
click at [843, 173] on li "Colorway 2" at bounding box center [840, 190] width 189 height 41
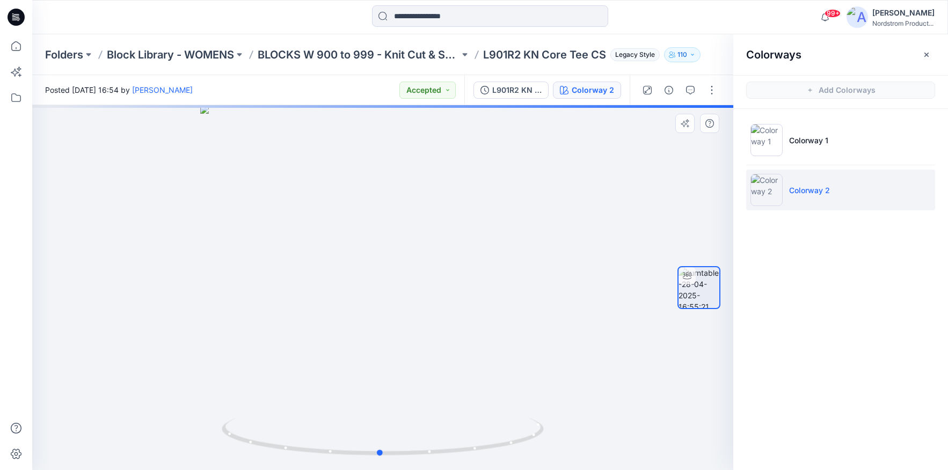
drag, startPoint x: 435, startPoint y: 279, endPoint x: 434, endPoint y: 268, distance: 10.9
click at [434, 268] on div at bounding box center [382, 287] width 701 height 365
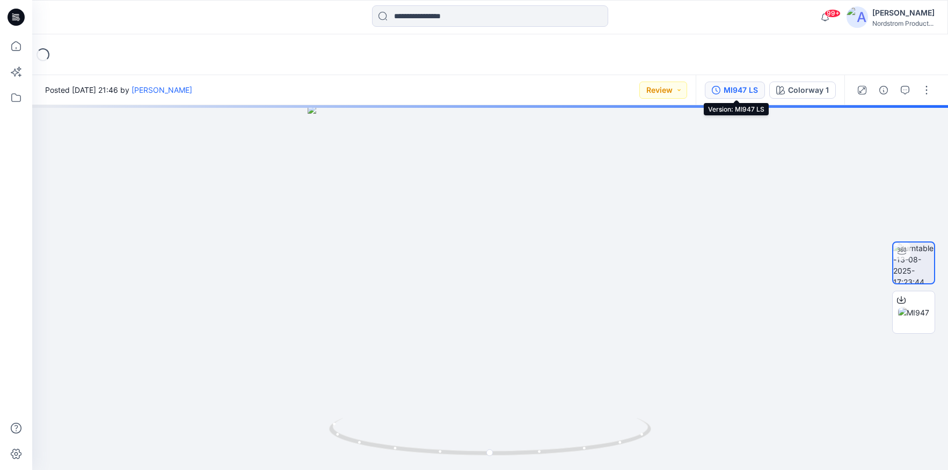
click at [732, 89] on div "MI947 LS" at bounding box center [740, 90] width 34 height 12
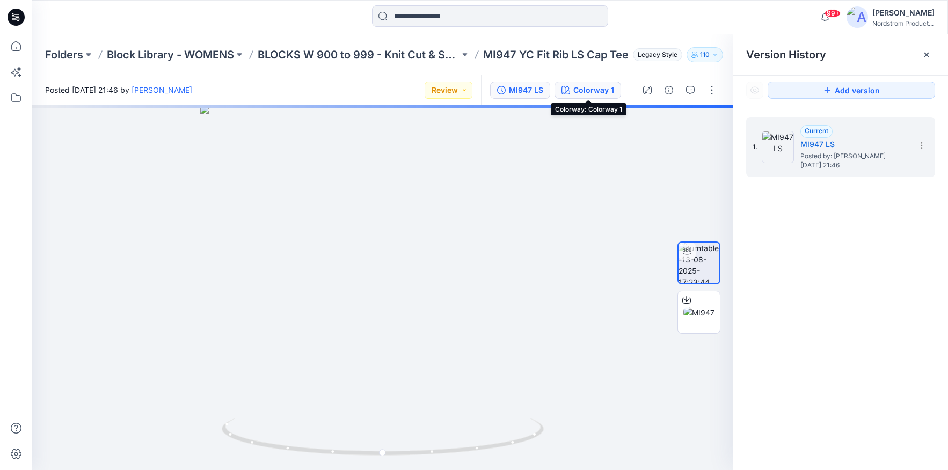
click at [584, 91] on div "Colorway 1" at bounding box center [593, 90] width 41 height 12
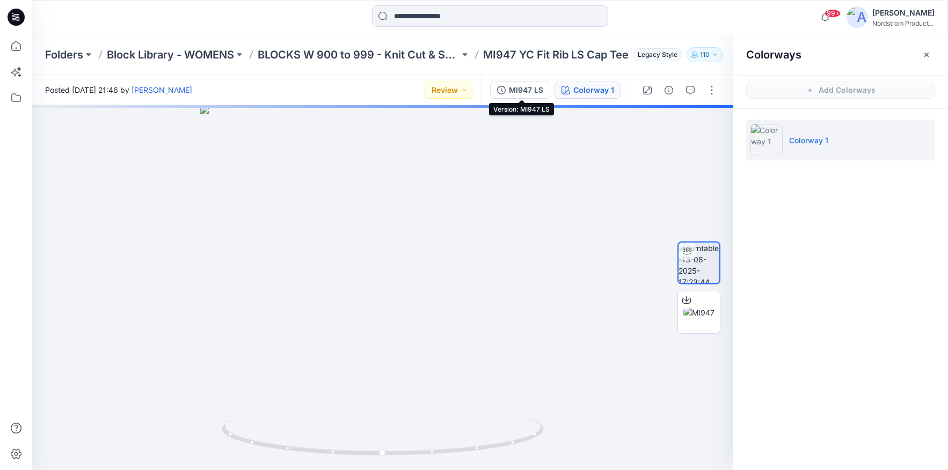
drag, startPoint x: 528, startPoint y: 94, endPoint x: 757, endPoint y: 67, distance: 230.8
click at [528, 94] on div "MI947 LS" at bounding box center [526, 90] width 34 height 12
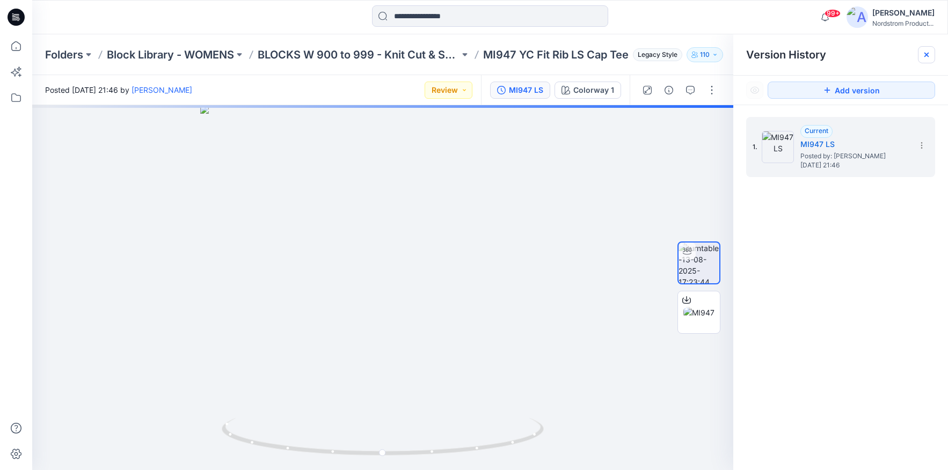
click at [926, 55] on icon at bounding box center [926, 55] width 4 height 4
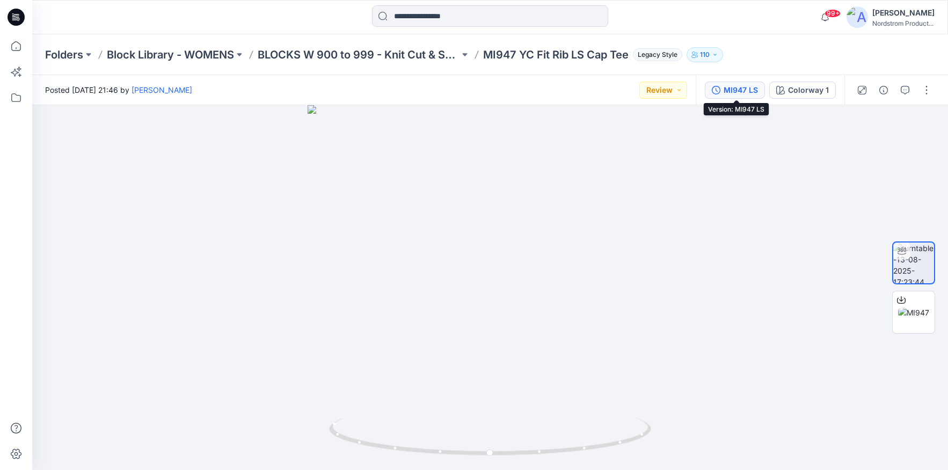
click at [732, 91] on div "MI947 LS" at bounding box center [740, 90] width 34 height 12
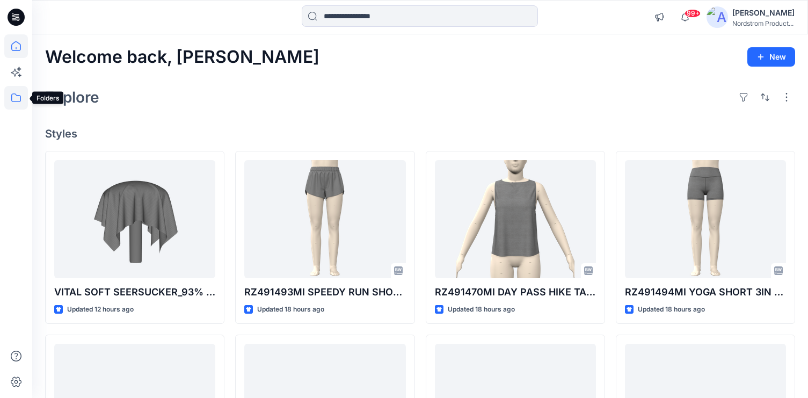
click at [19, 95] on icon at bounding box center [16, 97] width 10 height 9
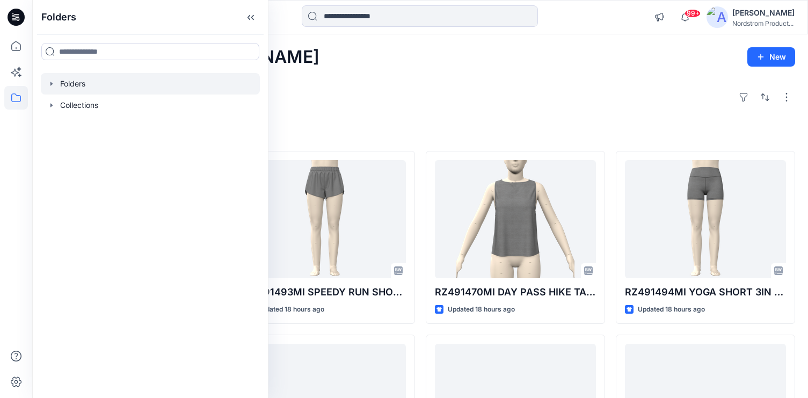
click at [78, 78] on div at bounding box center [150, 83] width 219 height 21
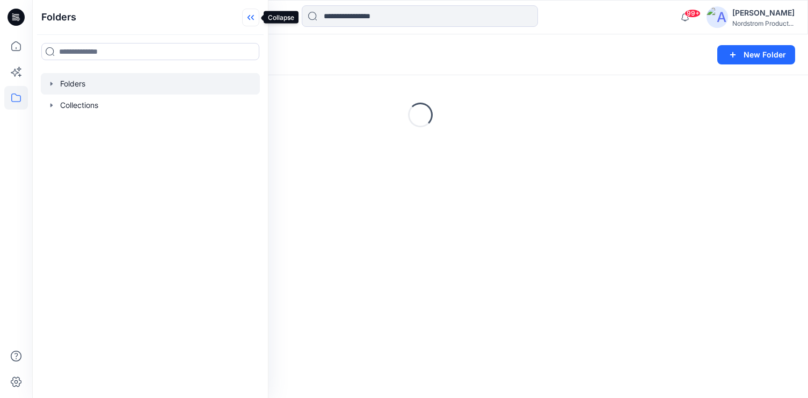
click at [255, 14] on icon at bounding box center [250, 18] width 17 height 18
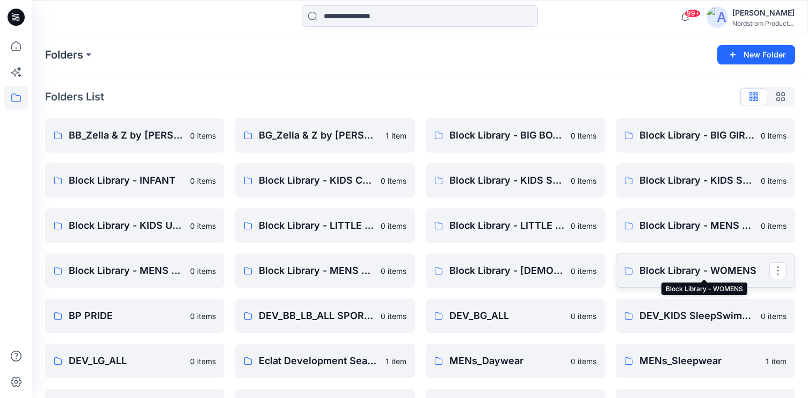
click at [680, 276] on p "Block Library - WOMENS" at bounding box center [704, 270] width 130 height 15
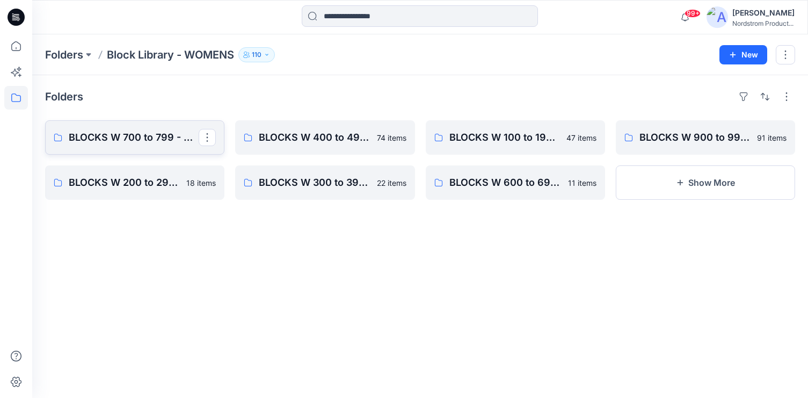
click at [146, 131] on p "BLOCKS W 700 to 799 - Dresses, Cami's, Gowns, Chemise" at bounding box center [134, 137] width 130 height 15
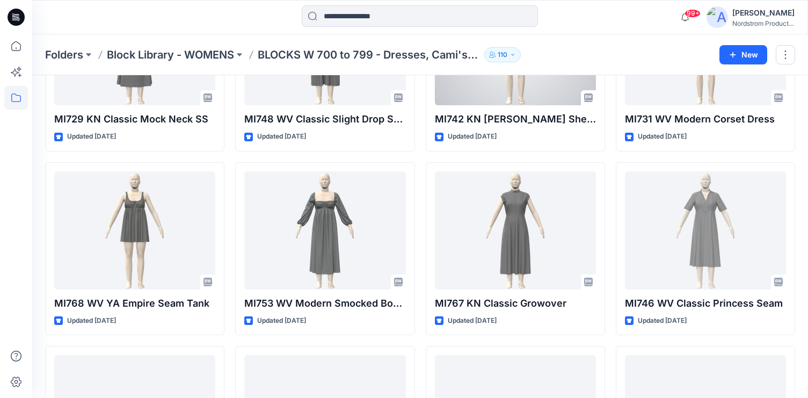
scroll to position [1247, 0]
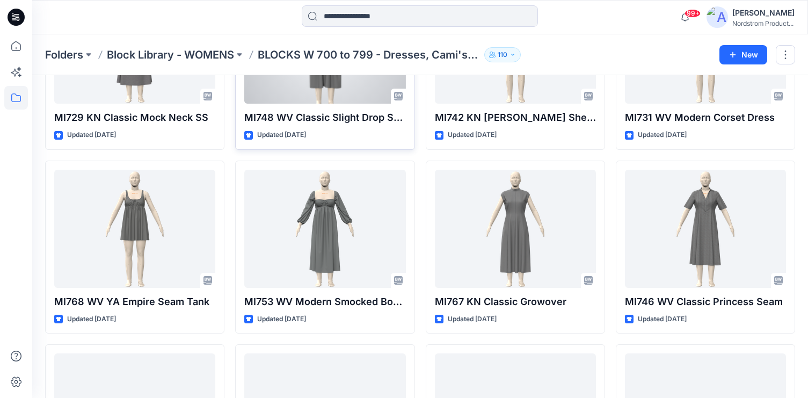
click at [320, 97] on div at bounding box center [324, 45] width 161 height 118
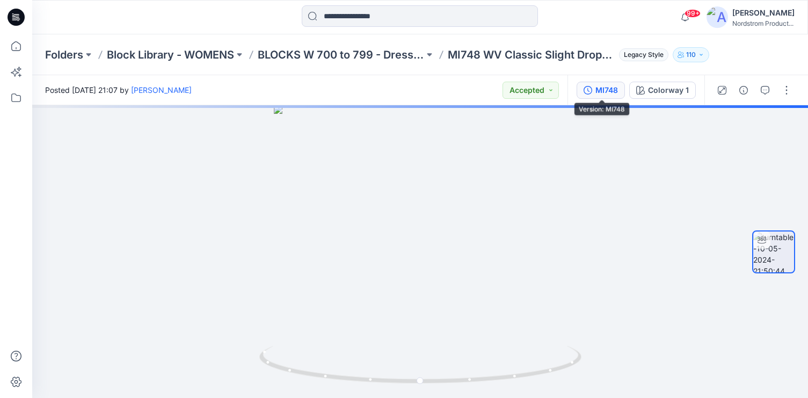
click at [592, 87] on icon "button" at bounding box center [587, 90] width 9 height 9
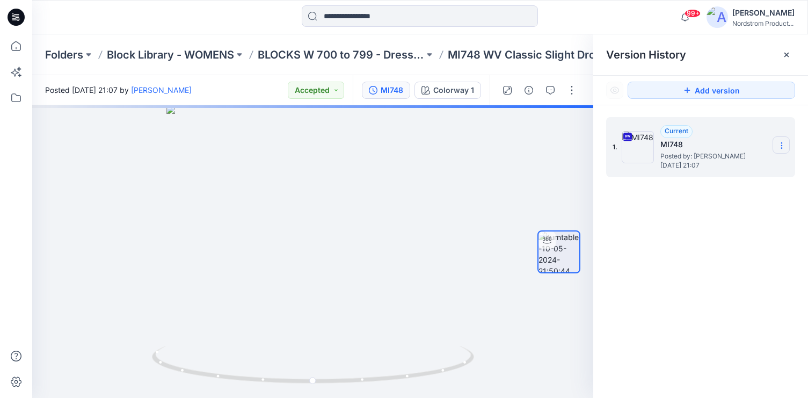
click at [784, 148] on icon at bounding box center [781, 145] width 9 height 9
click at [699, 171] on span "Download Source BW File" at bounding box center [727, 166] width 90 height 13
